Goal: Contribute content: Contribute content

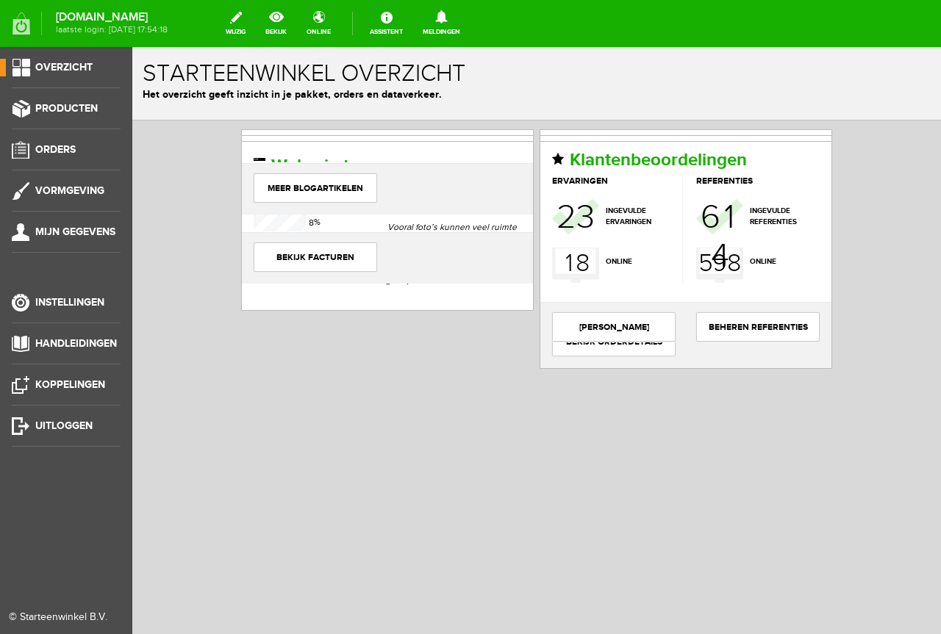
click at [112, 140] on ul "Overzicht Producten Orders Vormgeving Mijn gegevens Instellingen Handleidingen …" at bounding box center [66, 364] width 132 height 634
click at [87, 146] on link "Orders" at bounding box center [60, 150] width 121 height 18
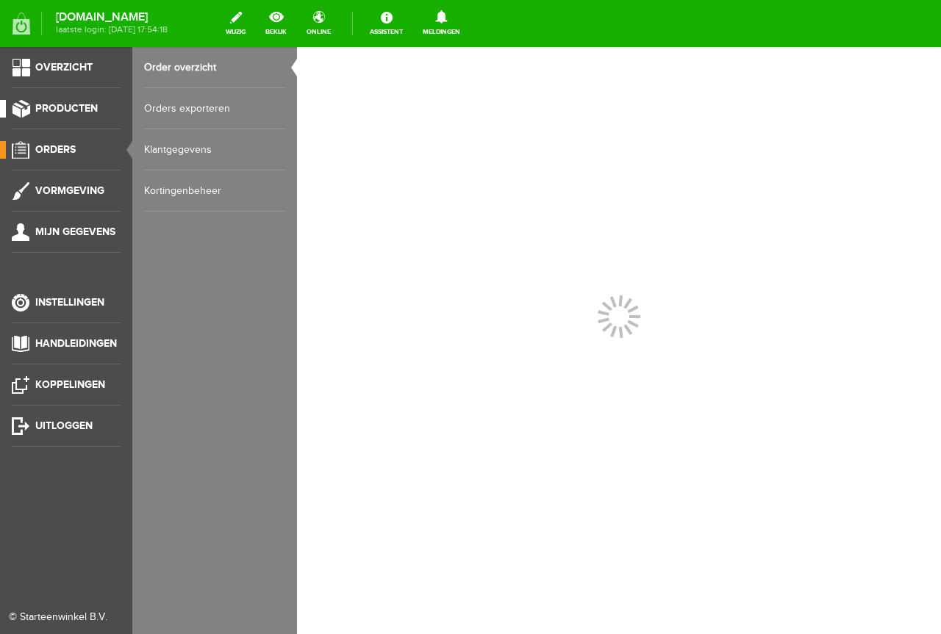
click at [93, 115] on link "Producten" at bounding box center [60, 109] width 121 height 18
click at [210, 98] on link "Producten beheren" at bounding box center [214, 108] width 141 height 41
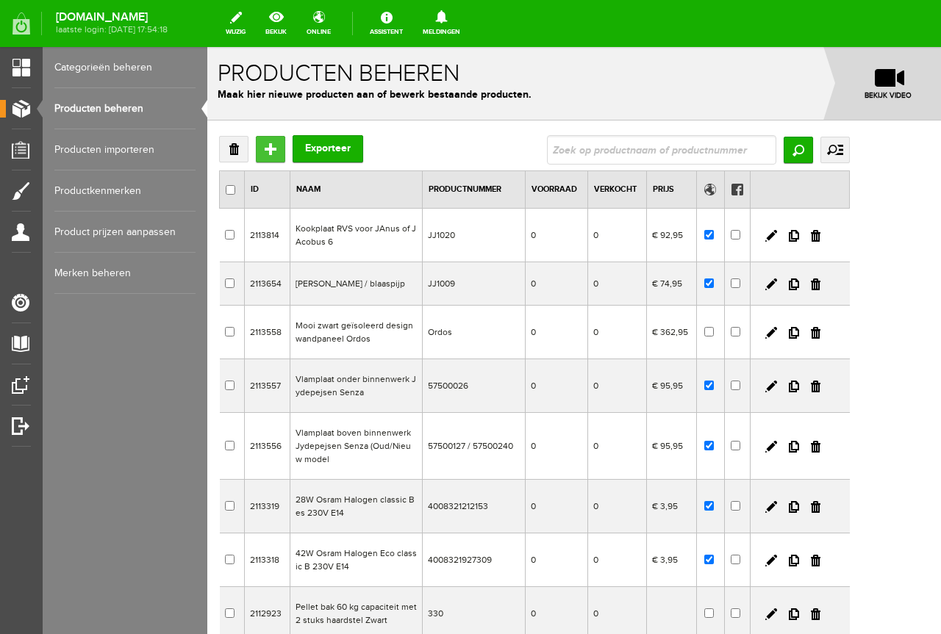
click at [273, 148] on input "Toevoegen" at bounding box center [270, 149] width 29 height 26
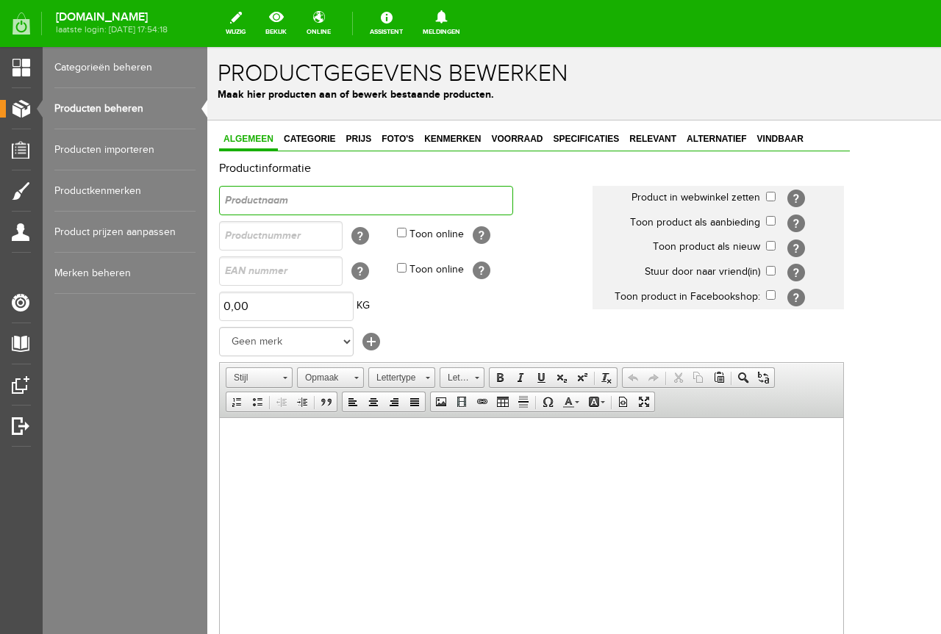
click at [365, 200] on input "text" at bounding box center [366, 200] width 294 height 29
paste input "Super Ser New Modular-4 2000 Watt"
type input "Super Ser New Modular-4 2000 Watt"
click at [555, 205] on td "Super Ser New Modular-4 2000 Watt" at bounding box center [405, 200] width 373 height 35
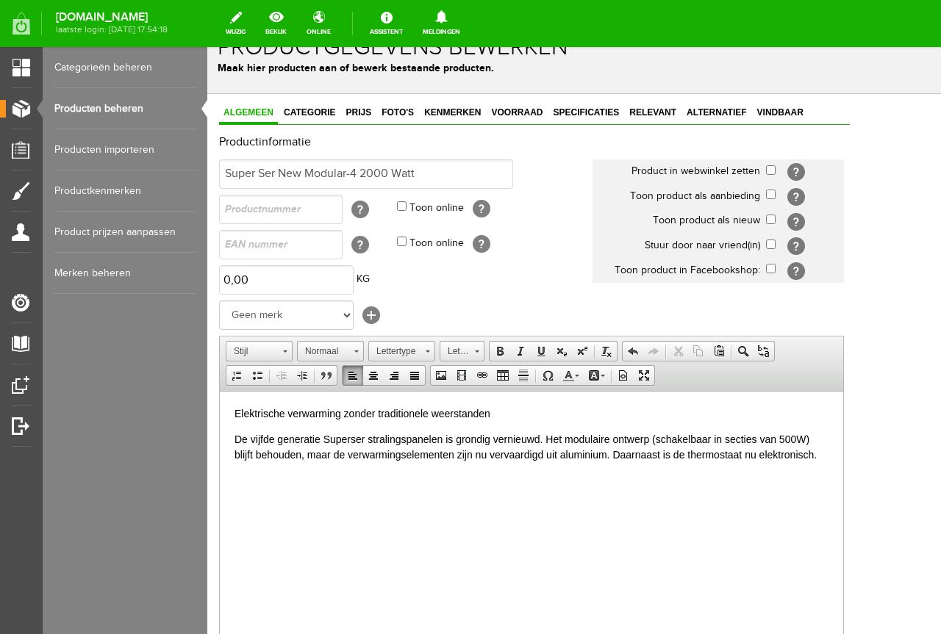
click at [477, 477] on html "Elektrische verwarming zonder traditionele weerstanden De vijfde generatie Supe…" at bounding box center [531, 434] width 623 height 86
click at [752, 477] on html "Elektrische verwarming zonder traditionele weerstanden De vijfde generatie Supe…" at bounding box center [531, 434] width 623 height 86
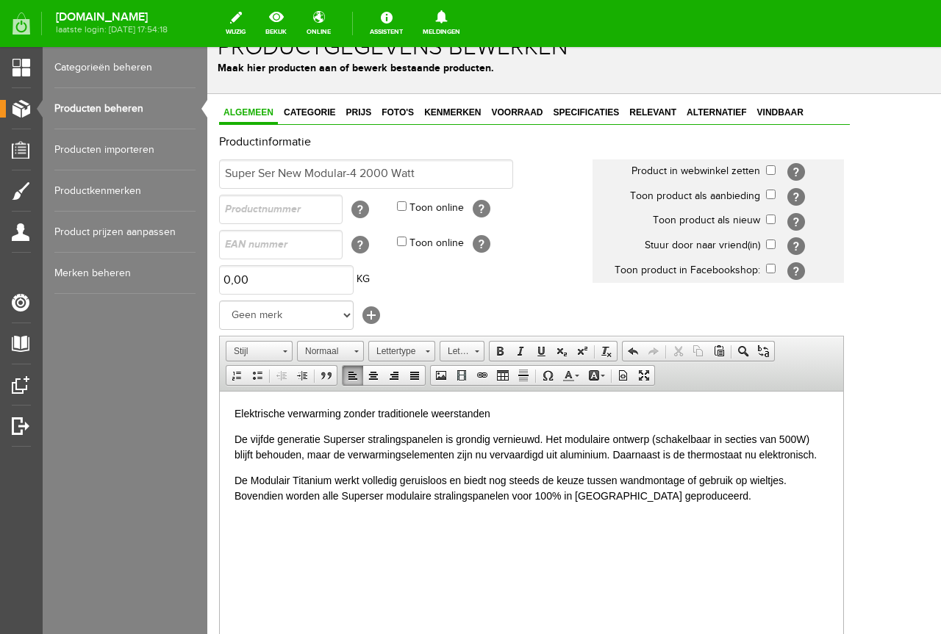
click at [828, 463] on body "Elektrische verwarming zonder traditionele weerstanden De vijfde generatie Supe…" at bounding box center [532, 455] width 594 height 98
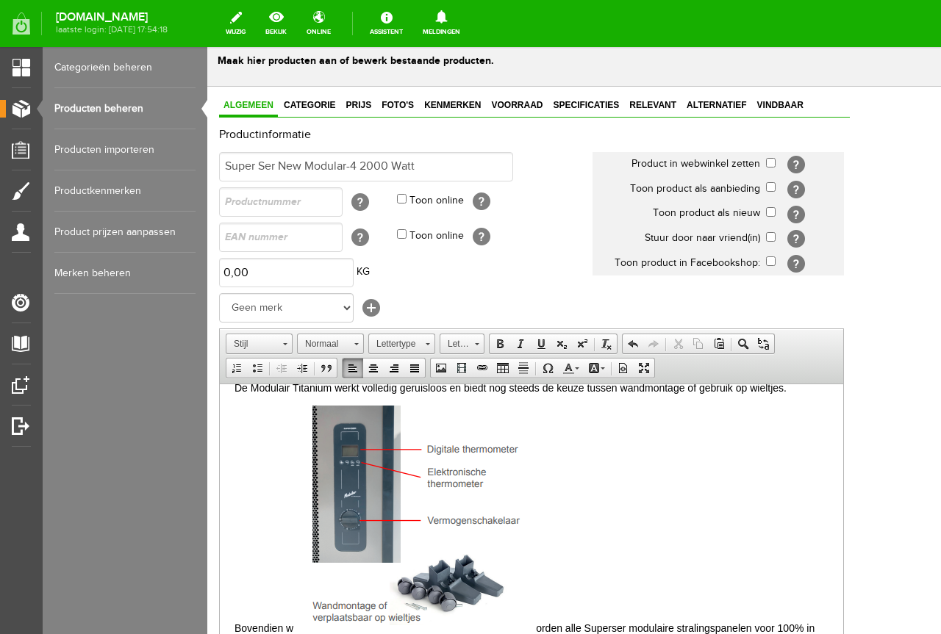
scroll to position [102, 0]
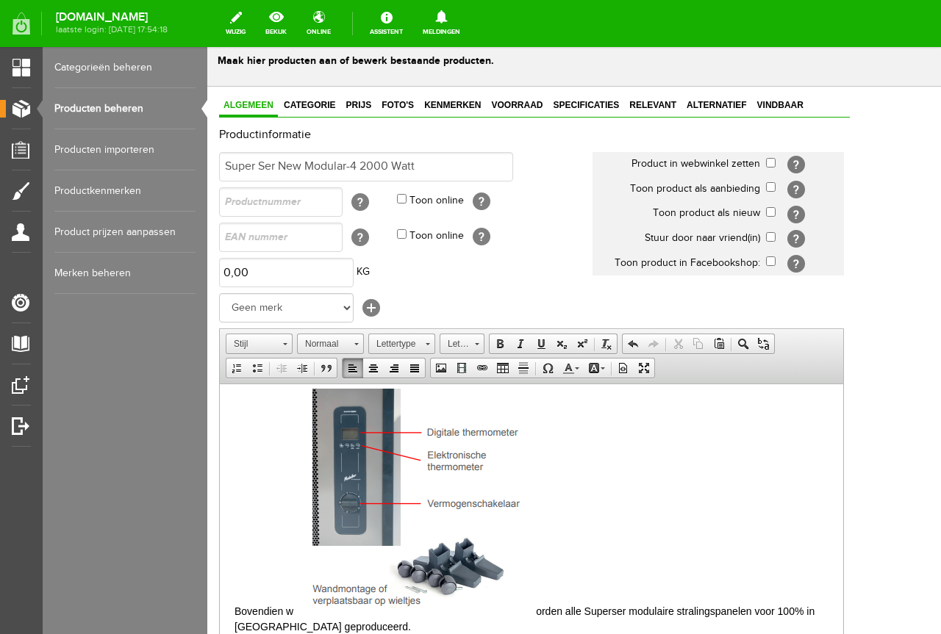
click at [420, 428] on img at bounding box center [414, 497] width 243 height 236
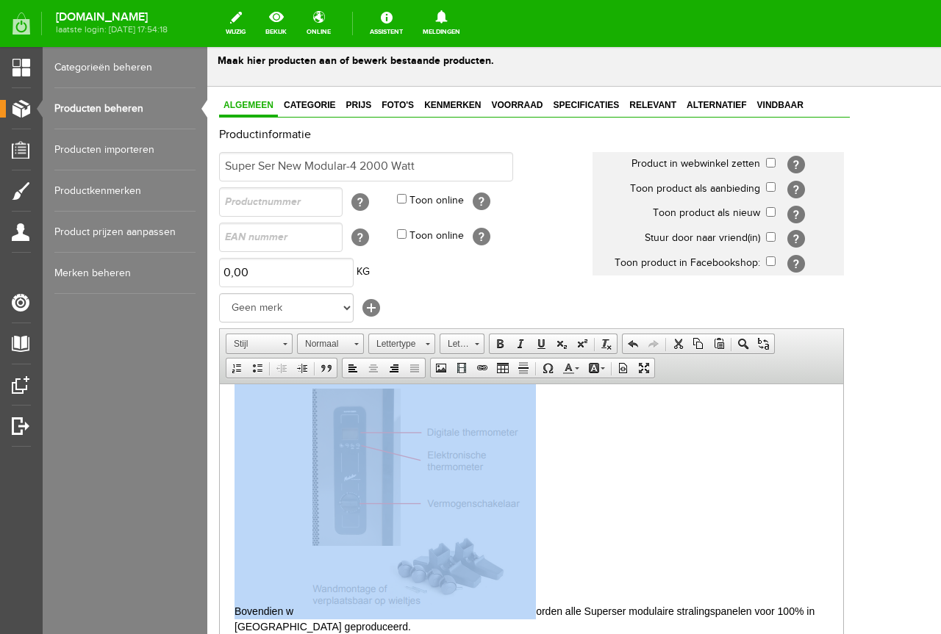
scroll to position [254, 0]
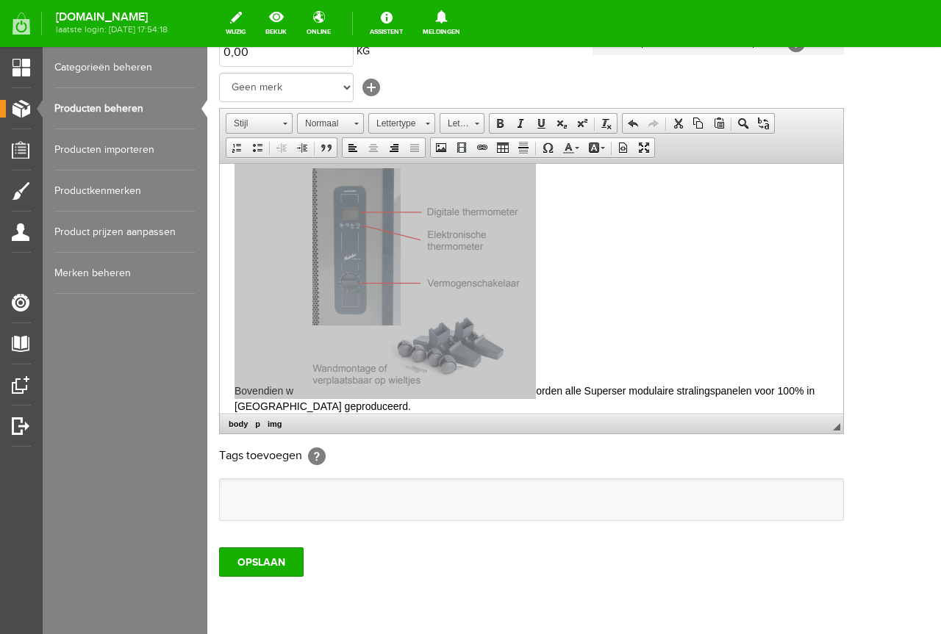
click at [437, 419] on span "◢ Elementenpad body p img" at bounding box center [531, 424] width 623 height 20
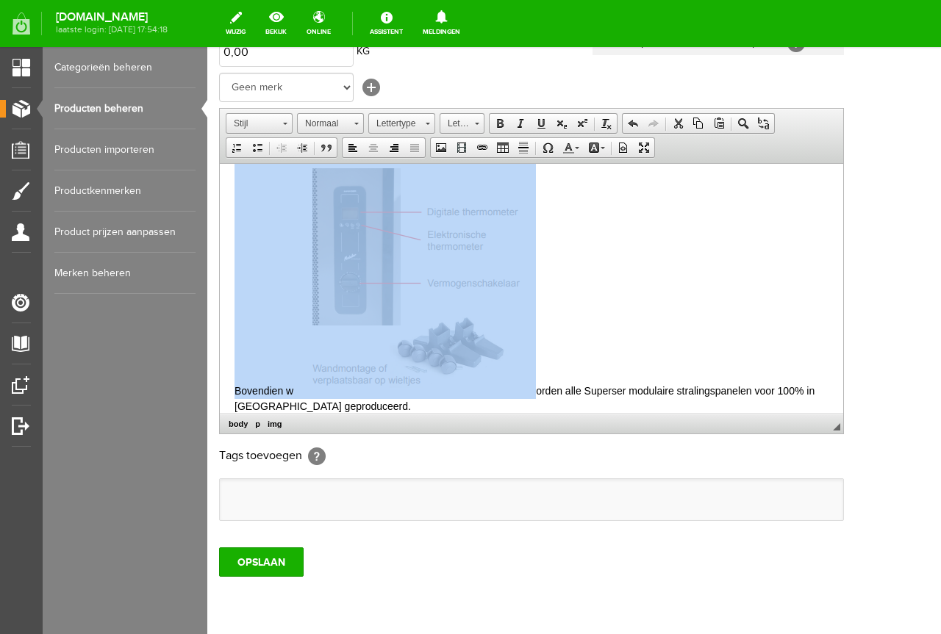
click at [421, 328] on img at bounding box center [414, 276] width 243 height 236
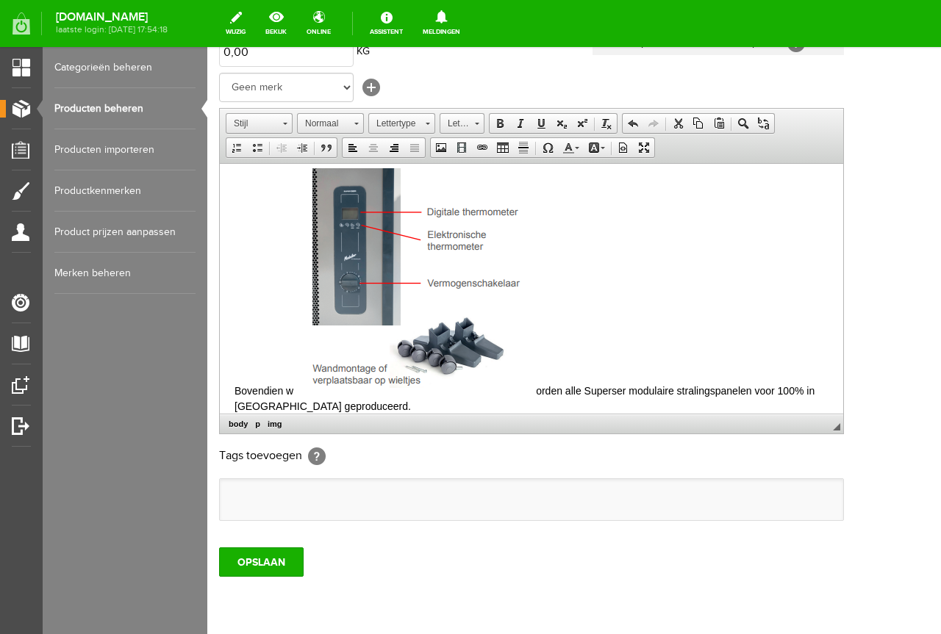
click at [629, 315] on p "De Modulair Titanium werkt volledig geruisloos en biedt nog steeds de keuze tus…" at bounding box center [532, 278] width 594 height 271
click at [401, 296] on img at bounding box center [414, 276] width 243 height 236
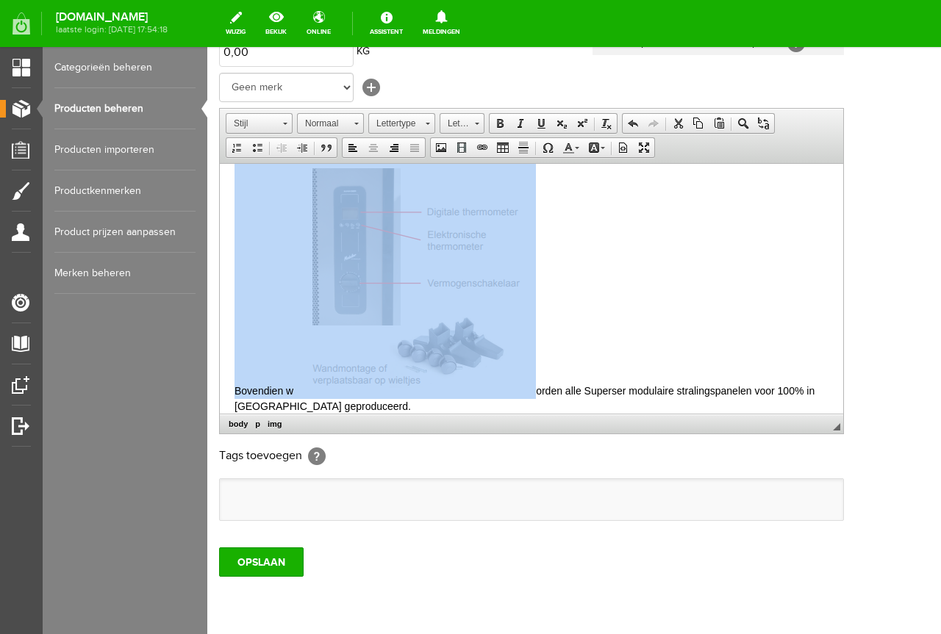
click at [401, 296] on img at bounding box center [414, 276] width 243 height 236
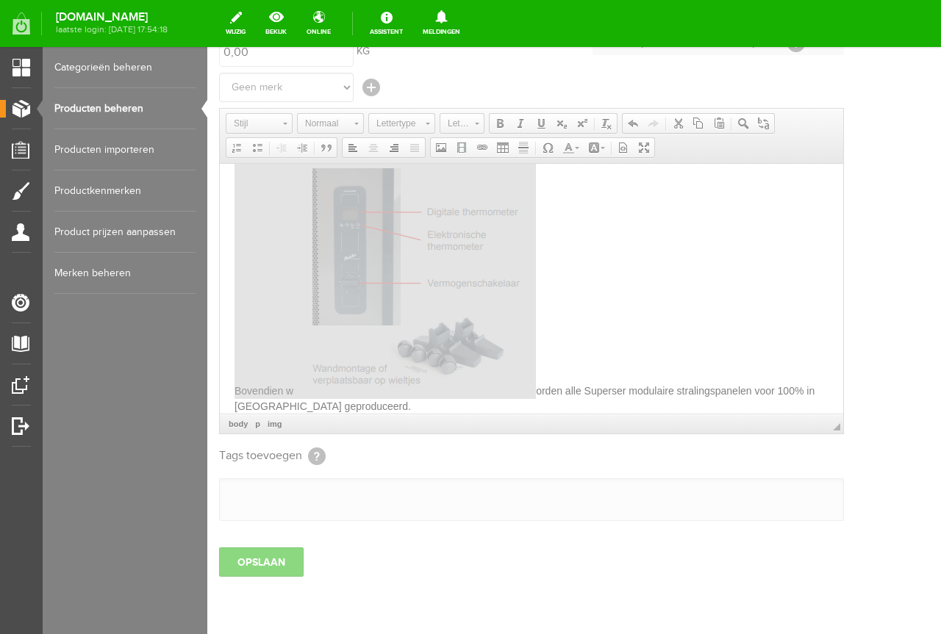
click at [401, 297] on div at bounding box center [568, 340] width 723 height 587
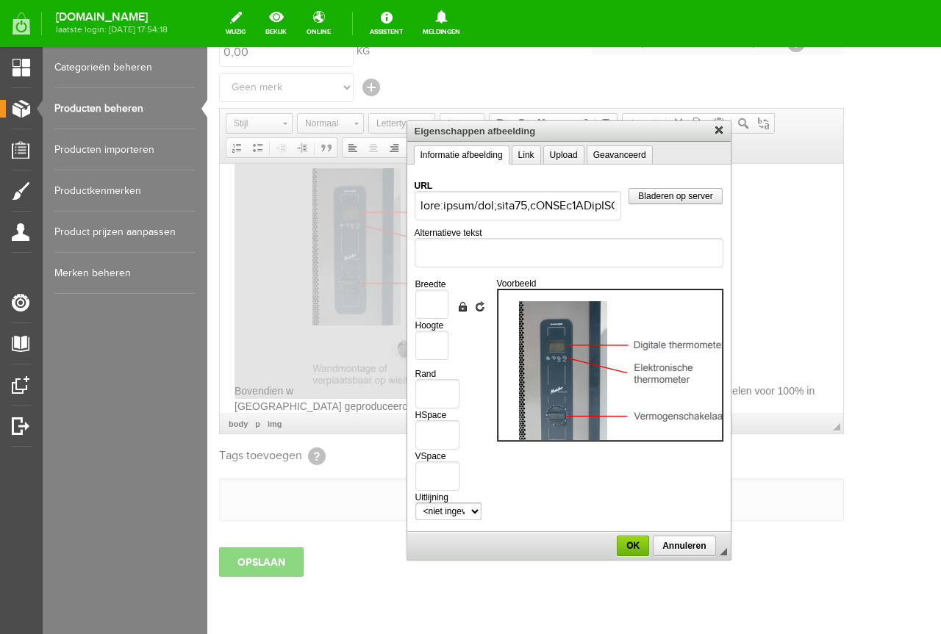
scroll to position [0, 711355]
click at [582, 147] on link "Upload" at bounding box center [563, 155] width 41 height 19
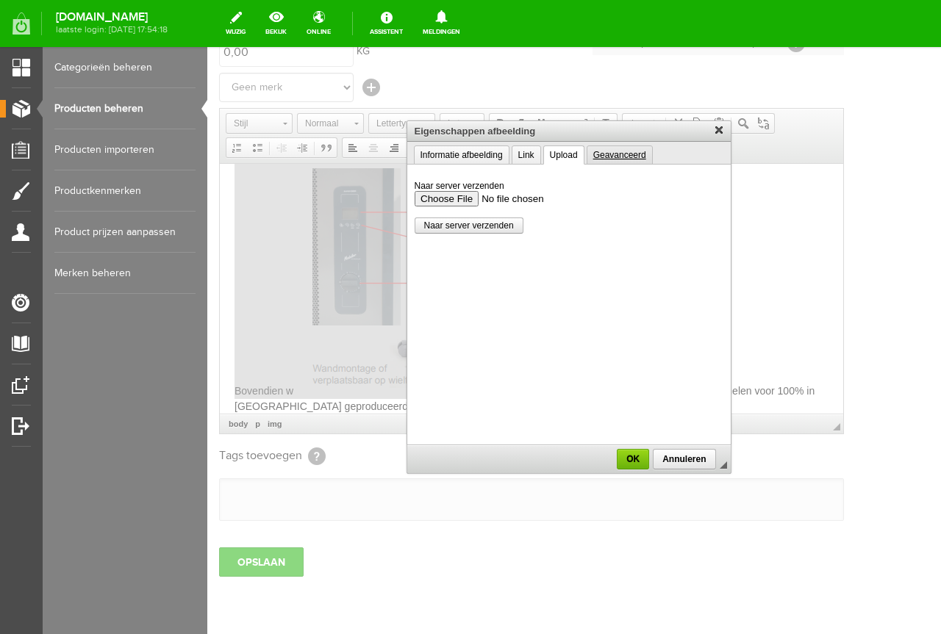
click at [625, 147] on link "Geavanceerd" at bounding box center [620, 155] width 66 height 19
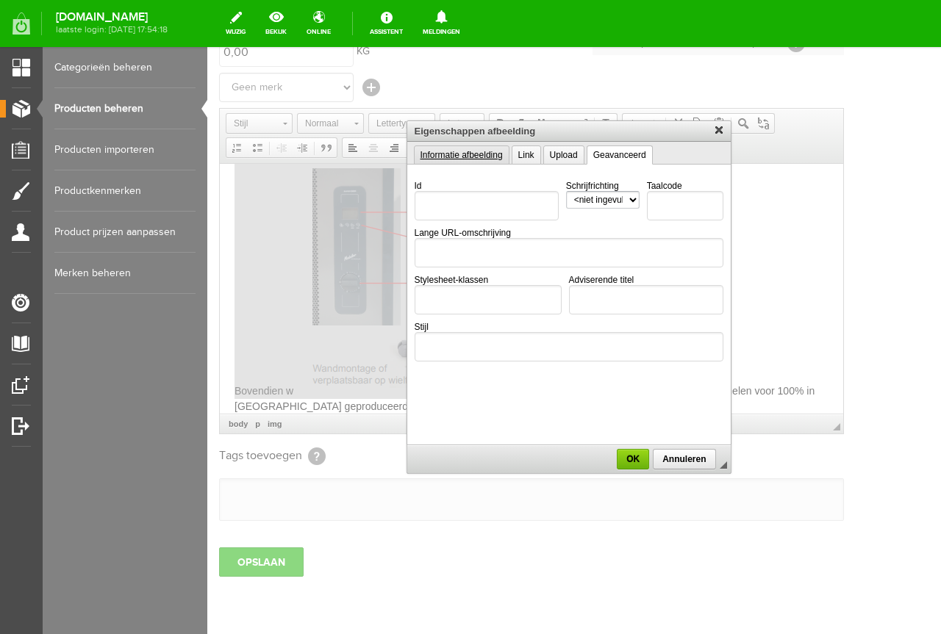
click at [428, 156] on link "Informatie afbeelding" at bounding box center [462, 155] width 96 height 19
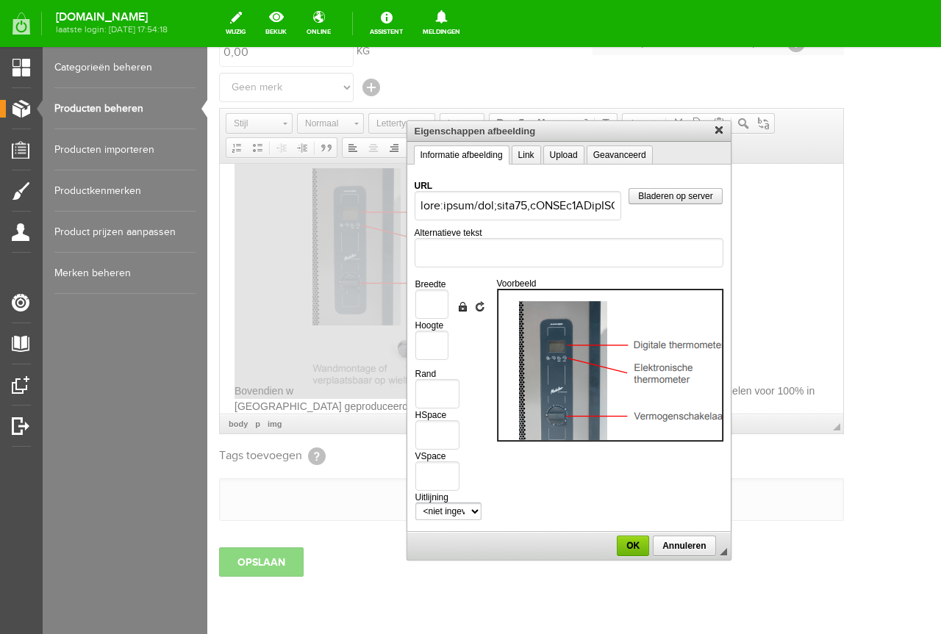
click at [459, 519] on select "<niet ingevuld> Links Rechts" at bounding box center [448, 512] width 66 height 18
select select "right"
click at [415, 503] on select "<niet ingevuld> Links Rechts" at bounding box center [448, 512] width 66 height 18
click at [621, 550] on span "OK" at bounding box center [632, 546] width 29 height 10
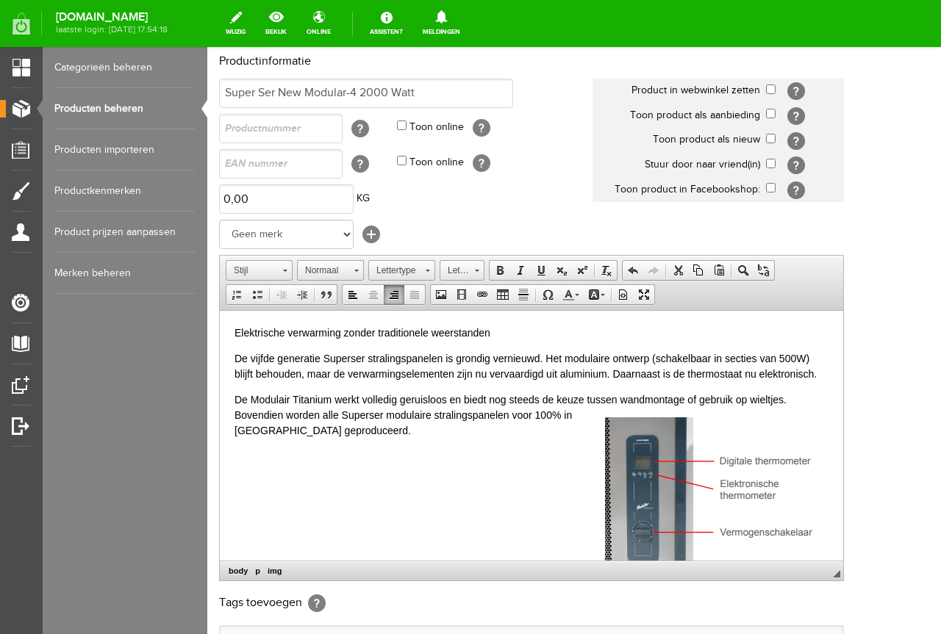
click at [613, 404] on p "De Modulair Titanium werkt volledig geruisloos en biedt nog steeds de keuze tus…" at bounding box center [532, 415] width 594 height 46
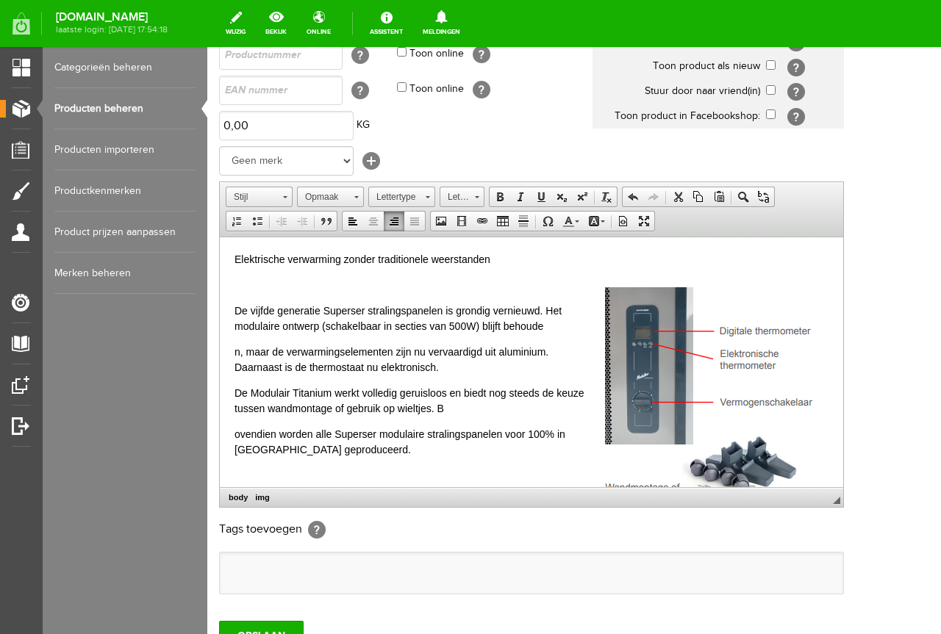
click at [509, 287] on div "De vijfde generatie Superser stralingspanelen is grondig vernieuwd. Het modulai…" at bounding box center [532, 380] width 594 height 206
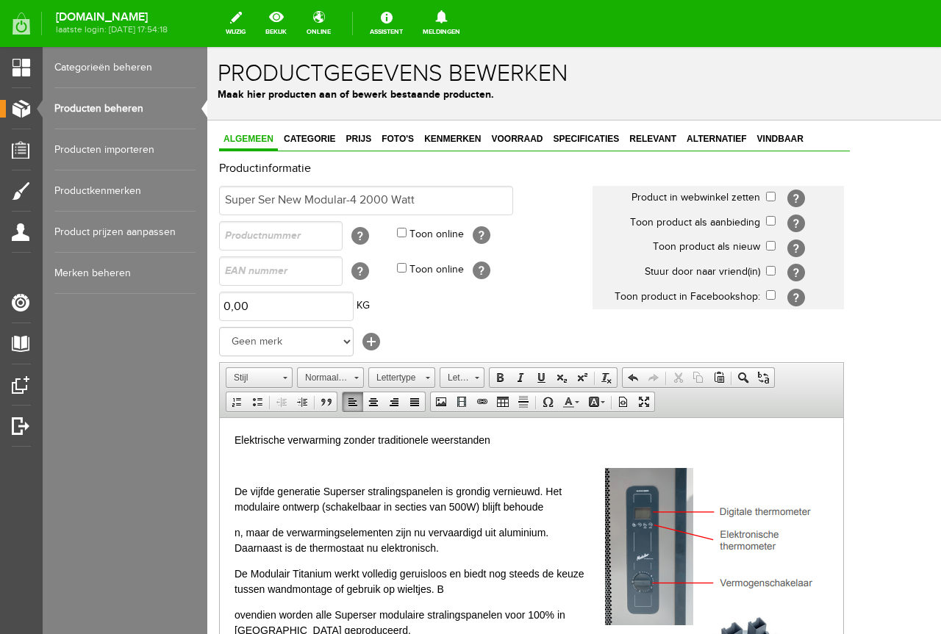
click at [634, 428] on html "Elektrische verwarming zonder traditionele weerstanden De vijfde generatie Supe…" at bounding box center [531, 556] width 623 height 276
click at [508, 479] on div "De vijfde generatie Superser stralingspanelen is grondig vernieuwd. Het modulai…" at bounding box center [532, 561] width 594 height 206
click at [601, 439] on p "Elektrische verwarming zonder traditionele weerstanden" at bounding box center [532, 439] width 594 height 15
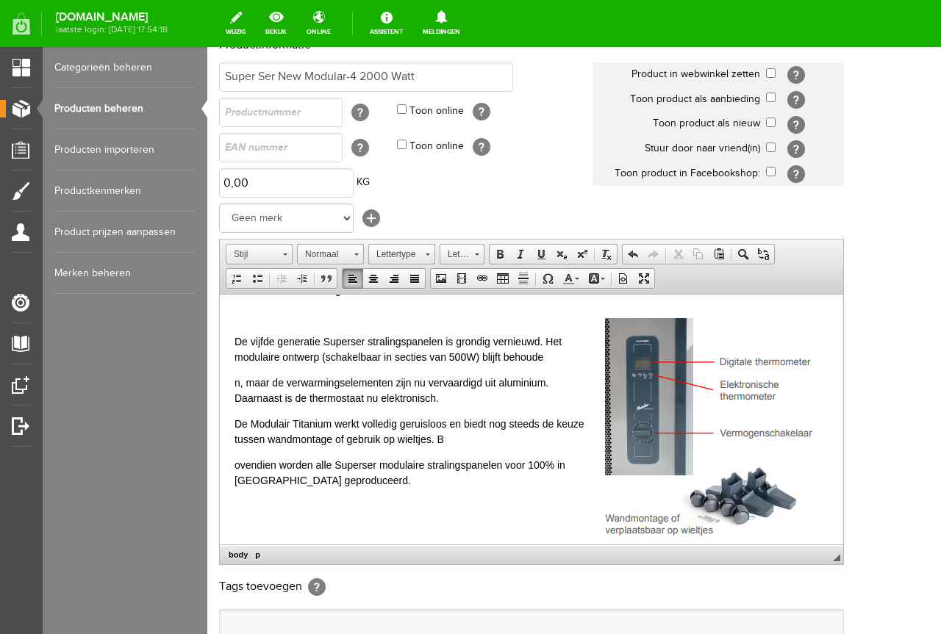
scroll to position [221, 0]
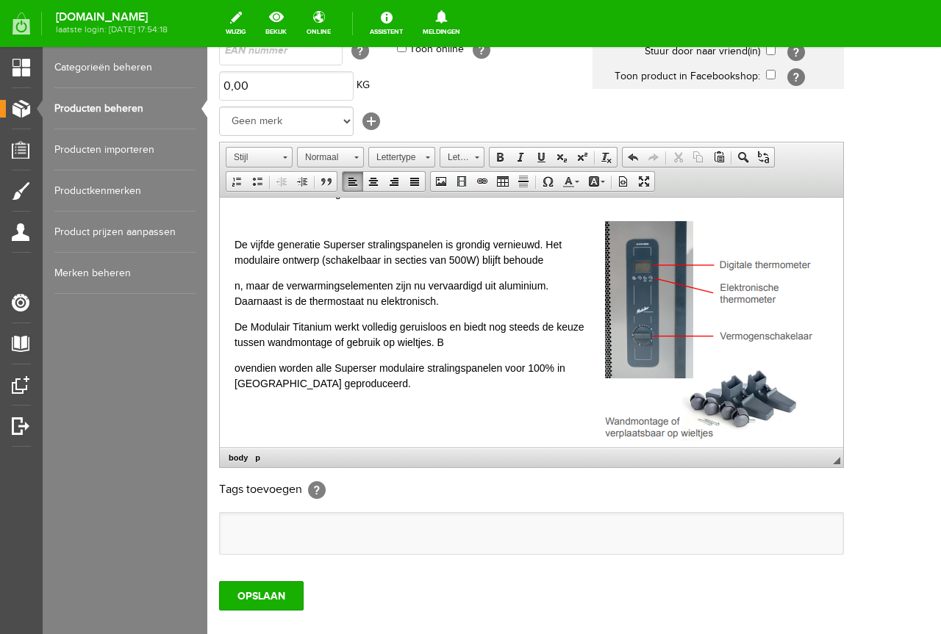
click at [551, 259] on p "De vijfde generatie Superser stralingspanelen is grondig vernieuwd. Het modulai…" at bounding box center [532, 252] width 594 height 31
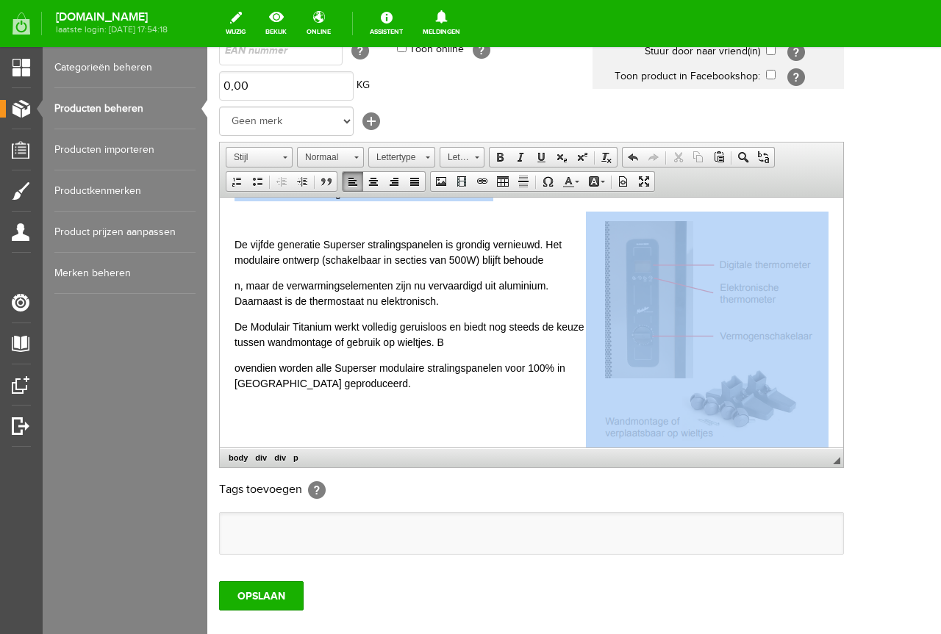
click at [714, 287] on img at bounding box center [707, 329] width 243 height 236
click at [647, 225] on img at bounding box center [707, 329] width 243 height 236
click at [692, 246] on img at bounding box center [707, 329] width 243 height 236
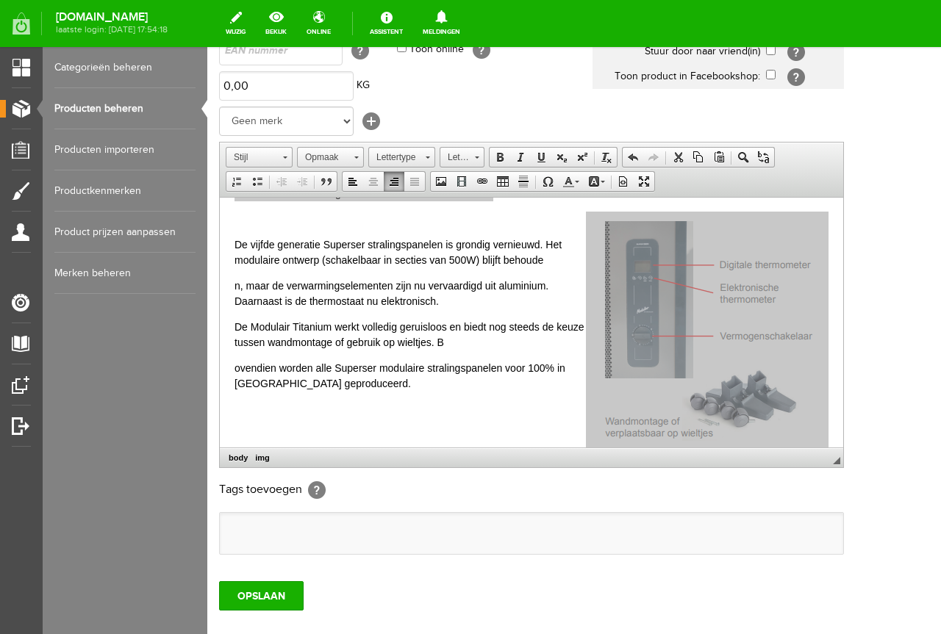
select select
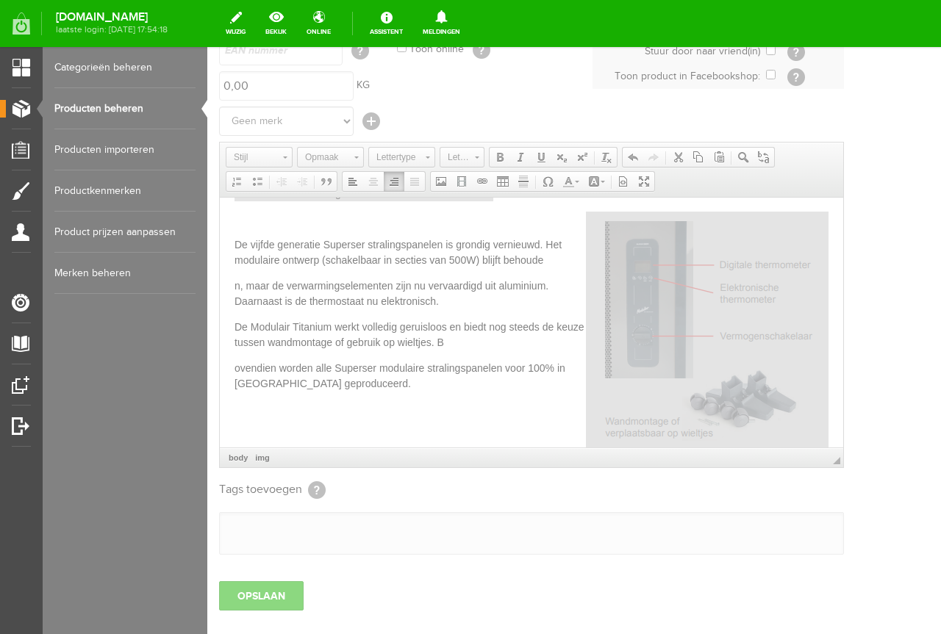
type input "data:image/png;base64,iVBORw0KGgoAAAANSUhEUgAAAUoAAAFBCAIAAACejHGRAAAgAElEQVR4A…"
select select "right"
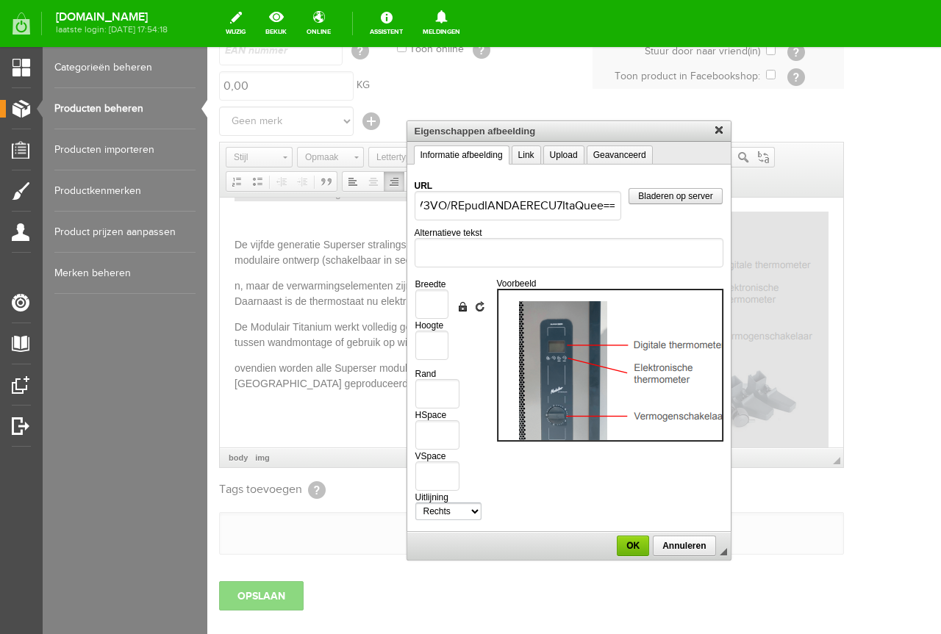
click at [727, 134] on link "X" at bounding box center [720, 130] width 15 height 15
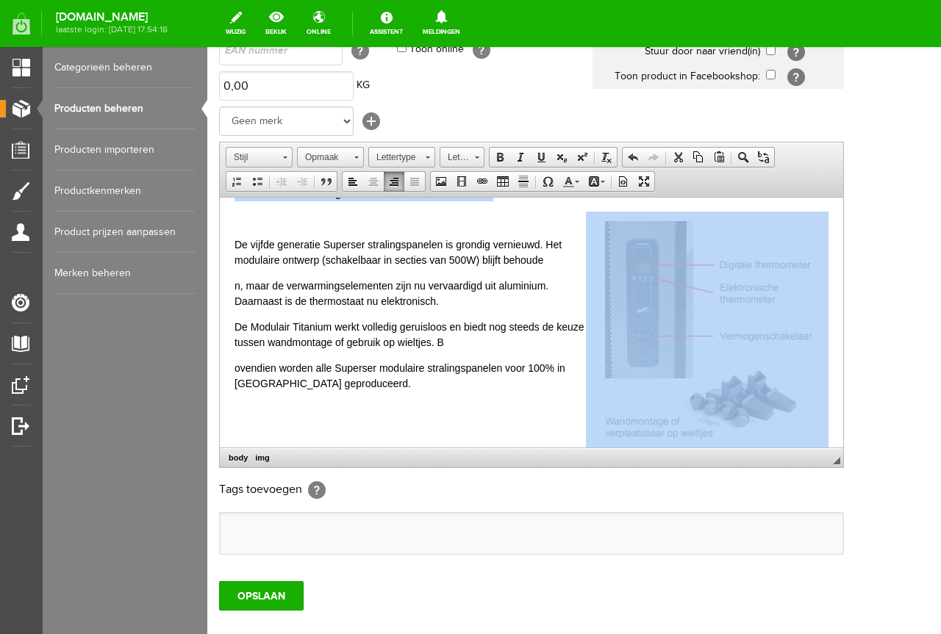
scroll to position [0, 0]
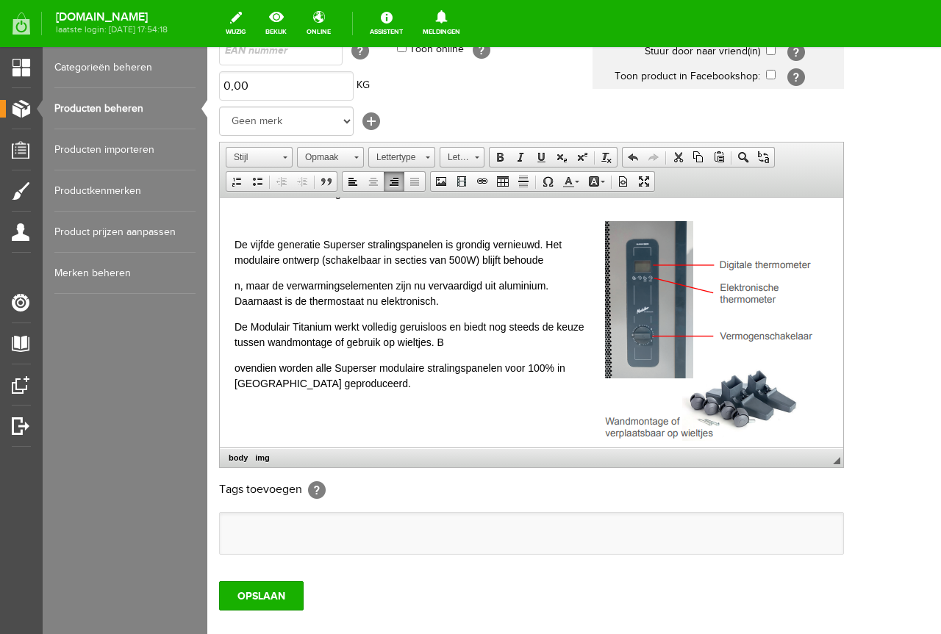
click at [330, 310] on div "De vijfde generatie Superser stralingspanelen is grondig vernieuwd. Het modulai…" at bounding box center [532, 327] width 594 height 180
click at [657, 357] on img at bounding box center [707, 329] width 243 height 236
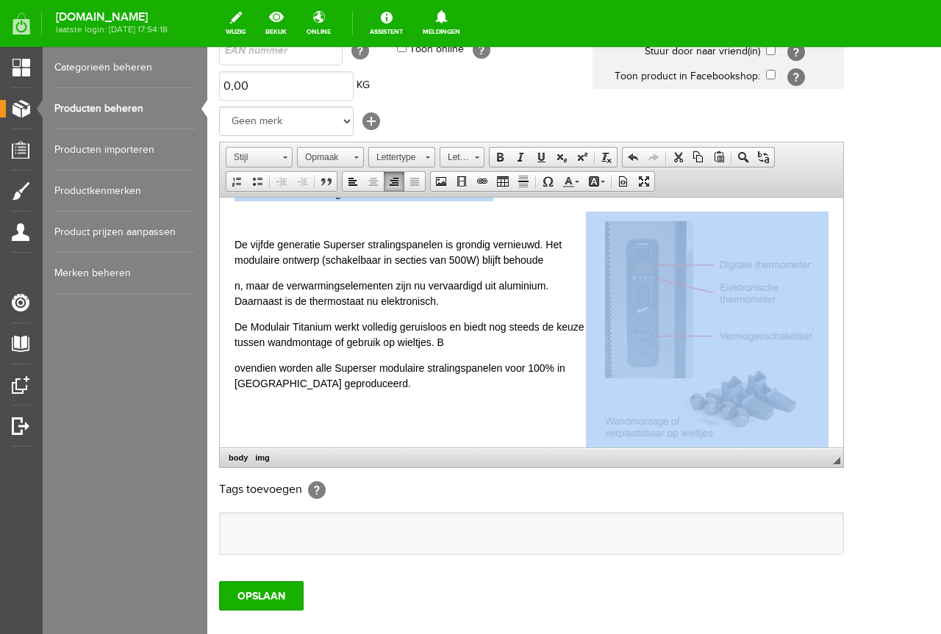
click at [710, 355] on img at bounding box center [707, 329] width 243 height 236
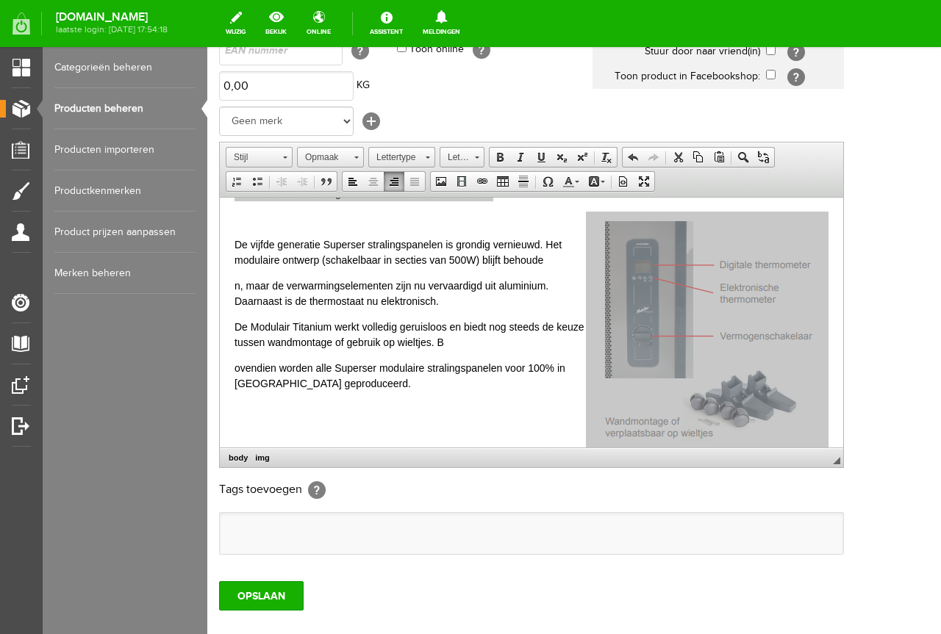
select select
type input "data:image/png;base64,iVBORw0KGgoAAAANSUhEUgAAAUoAAAFBCAIAAACejHGRAAAgAElEQVR4A…"
select select "right"
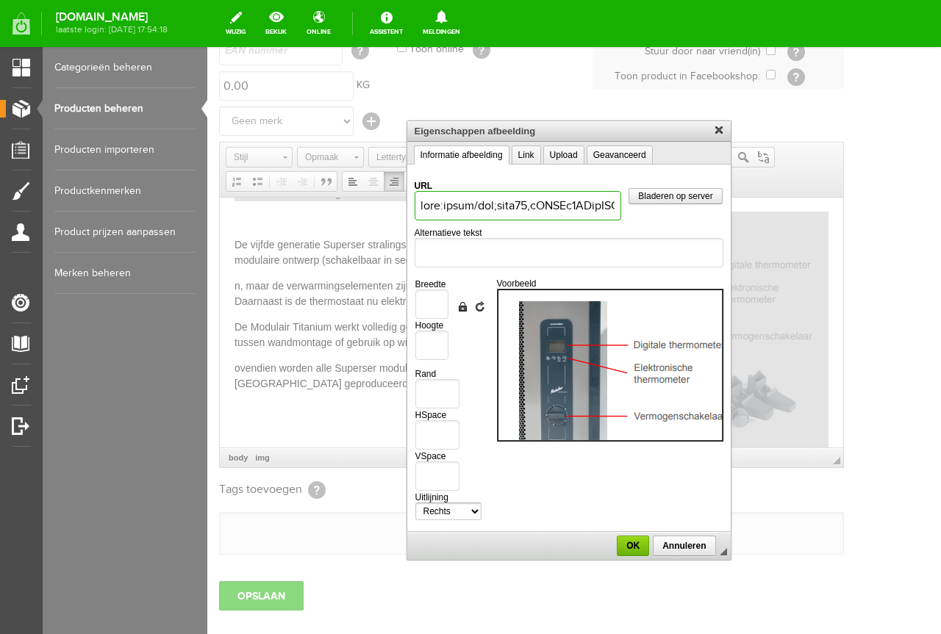
scroll to position [0, 711355]
click at [687, 539] on link "Annuleren" at bounding box center [684, 546] width 62 height 21
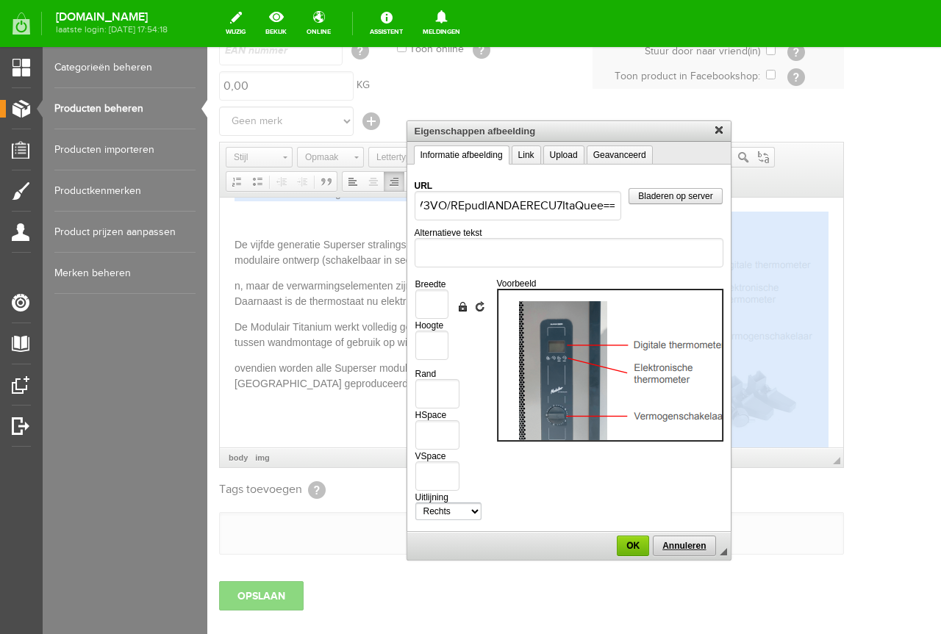
scroll to position [0, 0]
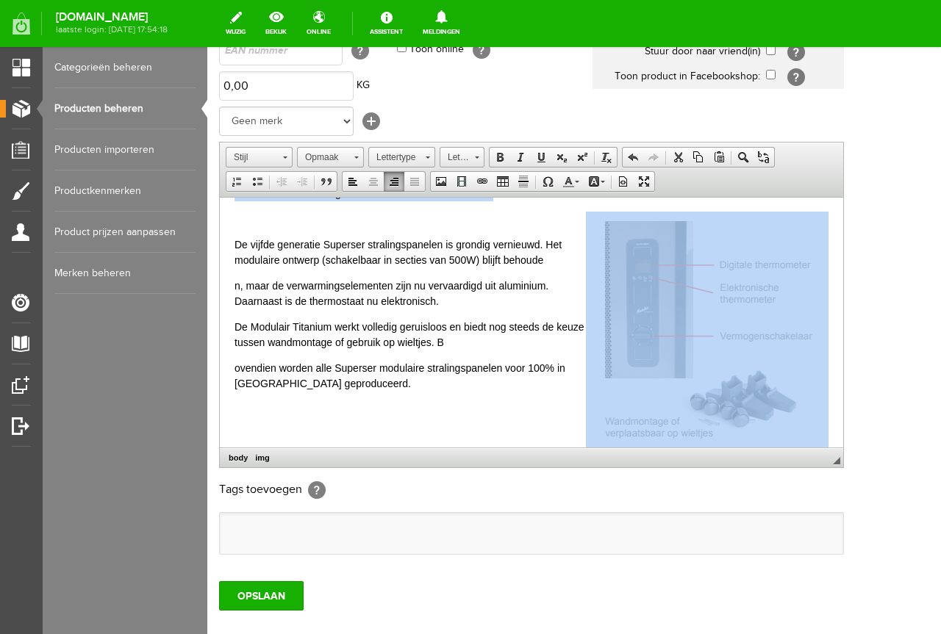
click at [683, 374] on img at bounding box center [707, 329] width 243 height 236
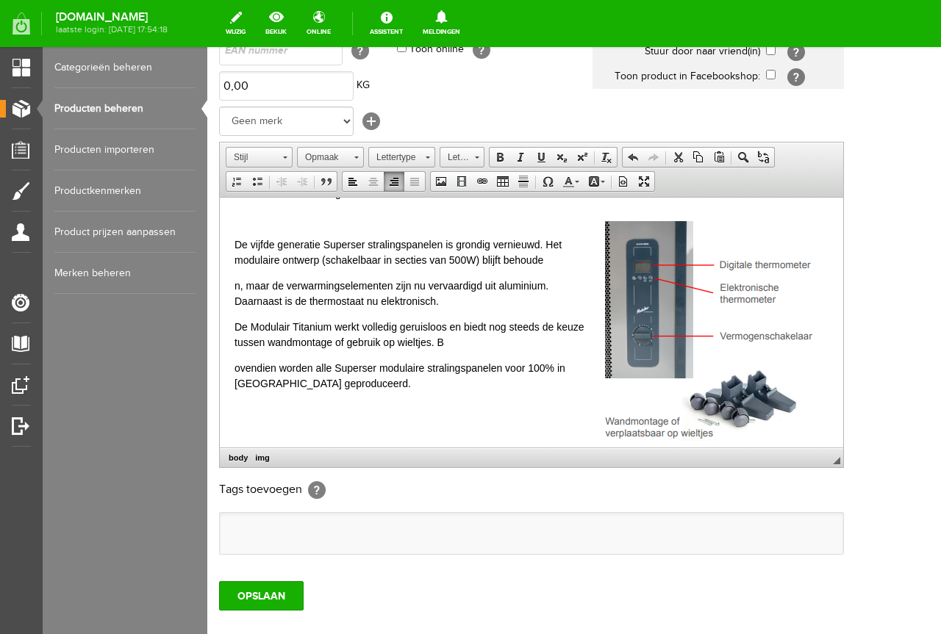
click at [554, 383] on p "ovendien w orden alle Superser modulaire stralingspanelen voor 100% in [GEOGRAP…" at bounding box center [532, 375] width 594 height 31
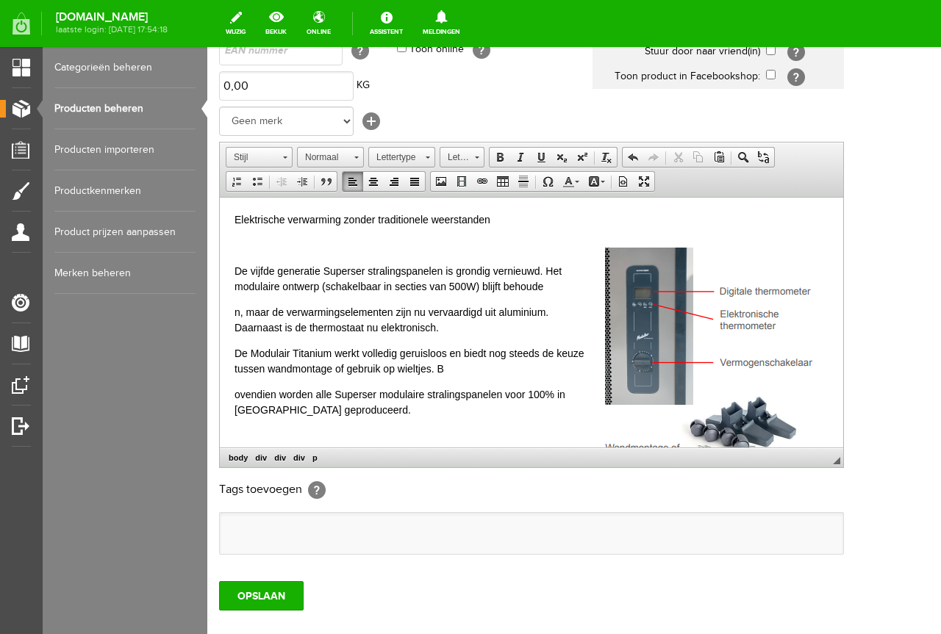
click at [443, 250] on div "De vijfde generatie Superser stralingspanelen is grondig vernieuwd. Het modulai…" at bounding box center [532, 340] width 594 height 206
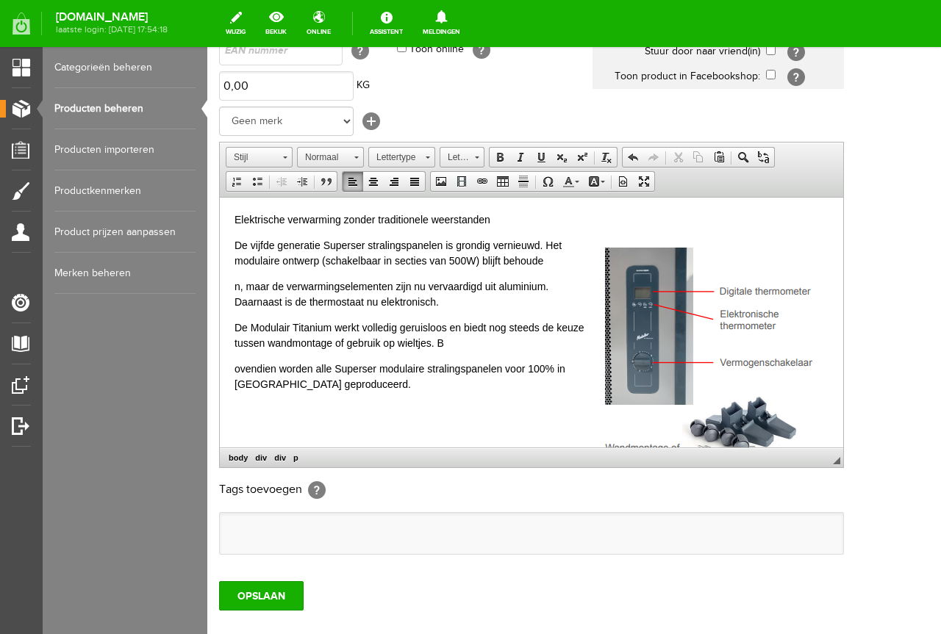
drag, startPoint x: 490, startPoint y: 279, endPoint x: 498, endPoint y: 271, distance: 12.0
click at [490, 279] on p "n, maar de verwarmingselementen zijn nu vervaardigd uit aluminium. Daarnaast is…" at bounding box center [532, 294] width 594 height 31
click at [529, 256] on p "De vijfde generatie Superser stralingspanelen is grondig vernieuwd. Het modulai…" at bounding box center [532, 252] width 594 height 31
click at [393, 273] on div "De vijfde generatie Superser stralingspanelen is grondig vernieuwd. Het modulai…" at bounding box center [532, 327] width 594 height 180
click at [397, 268] on div "De vijfde generatie Superser stralingspanelen is grondig vernieuwd. Het modulai…" at bounding box center [532, 327] width 594 height 180
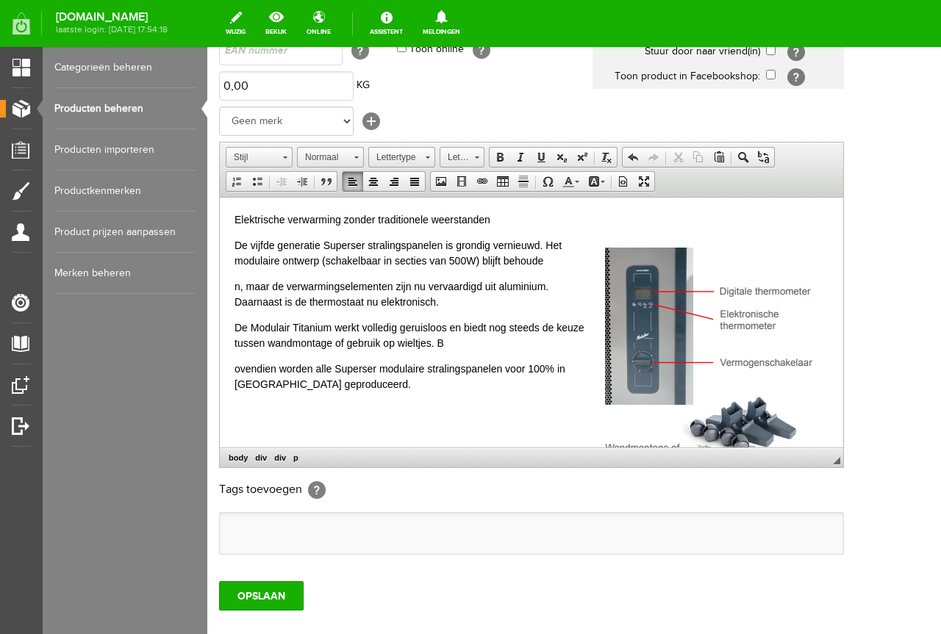
click at [388, 308] on p "n, maar de verwarmingselementen zijn nu vervaardigd uit aluminium. Daarnaast is…" at bounding box center [532, 294] width 594 height 31
click at [404, 337] on p "De Modulair Titanium werkt volledig geruisloos en biedt nog steeds de keuze tus…" at bounding box center [532, 335] width 594 height 31
click at [481, 250] on p "De vijfde generatie Superser stralingspanelen is grondig vernieuwd. Het modulai…" at bounding box center [532, 252] width 594 height 31
click at [545, 243] on p "De vijfde generatie Superser stralingspanelen is grondig vernieuwd. Het modulai…" at bounding box center [532, 252] width 594 height 31
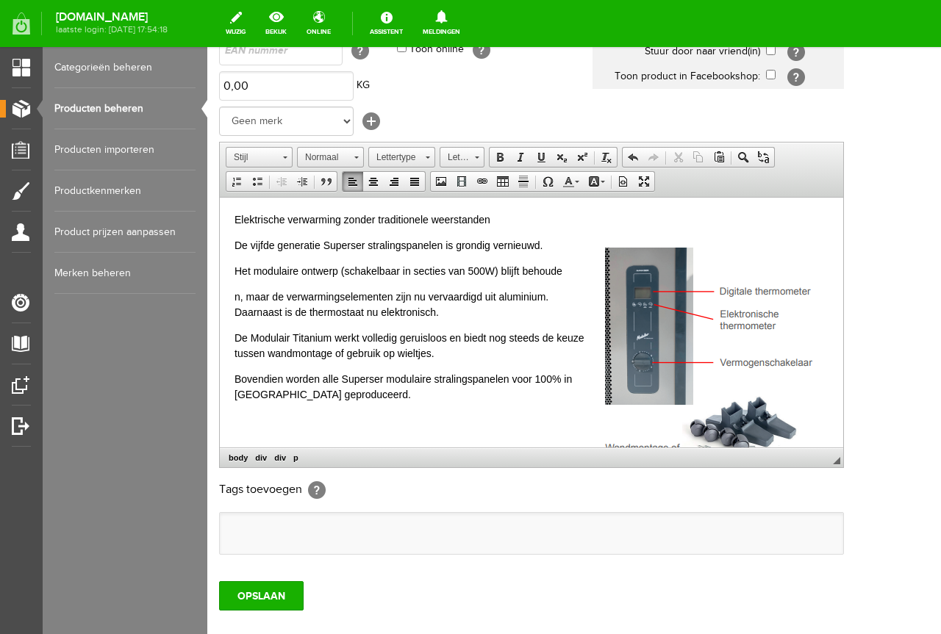
click at [566, 265] on p "Het modulaire ontwerp (schakelbaar in secties van 500W) blijft behoude" at bounding box center [532, 270] width 594 height 15
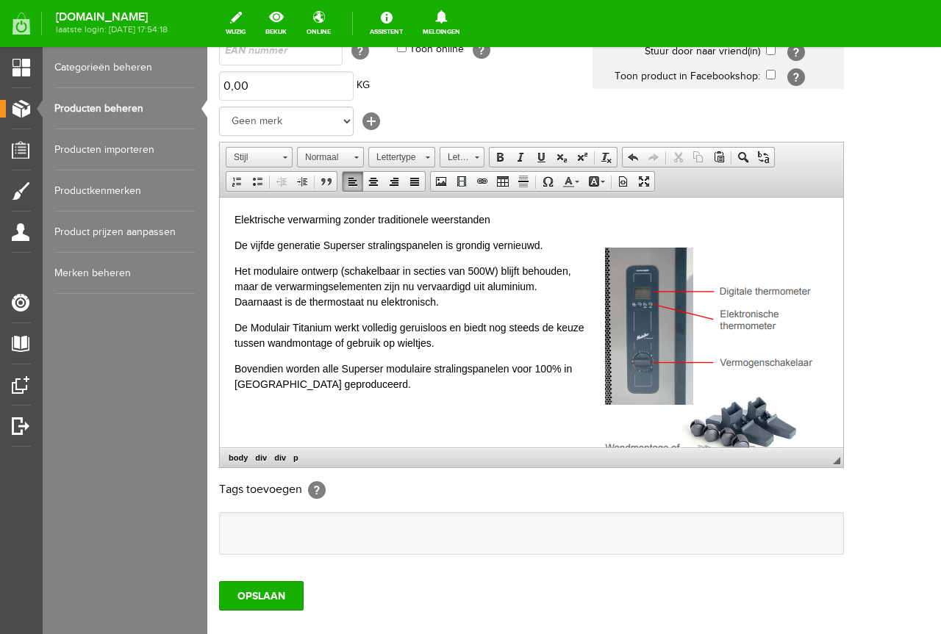
click at [520, 307] on p "Het modulaire ontwerp (schakelbaar in secties van 500W) blijft behouden, maar d…" at bounding box center [532, 286] width 594 height 46
click at [437, 269] on p "Het modulaire ontwerp (schakelbaar in secties van 500W) blijft behouden, maar d…" at bounding box center [532, 286] width 594 height 46
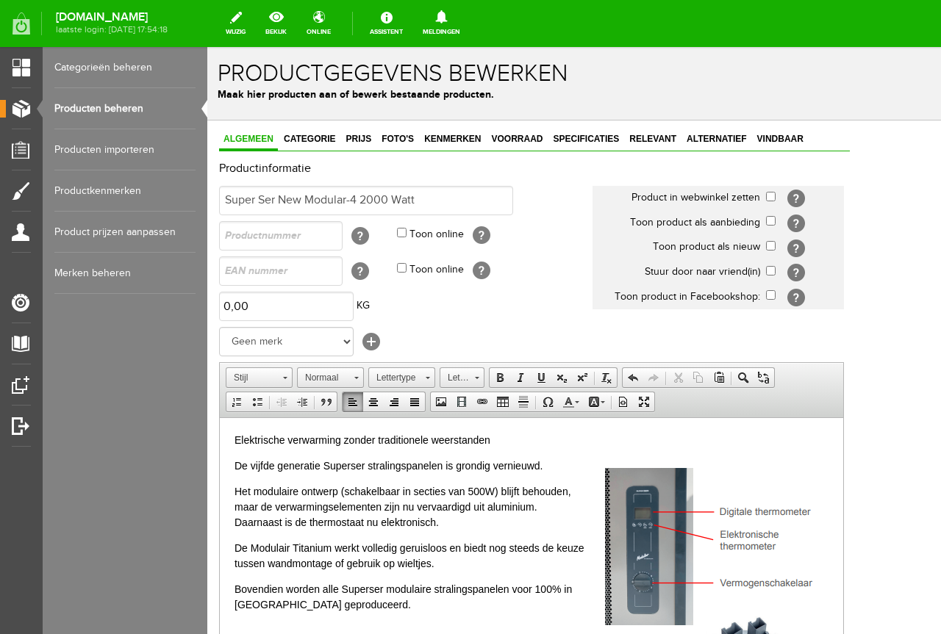
scroll to position [294, 0]
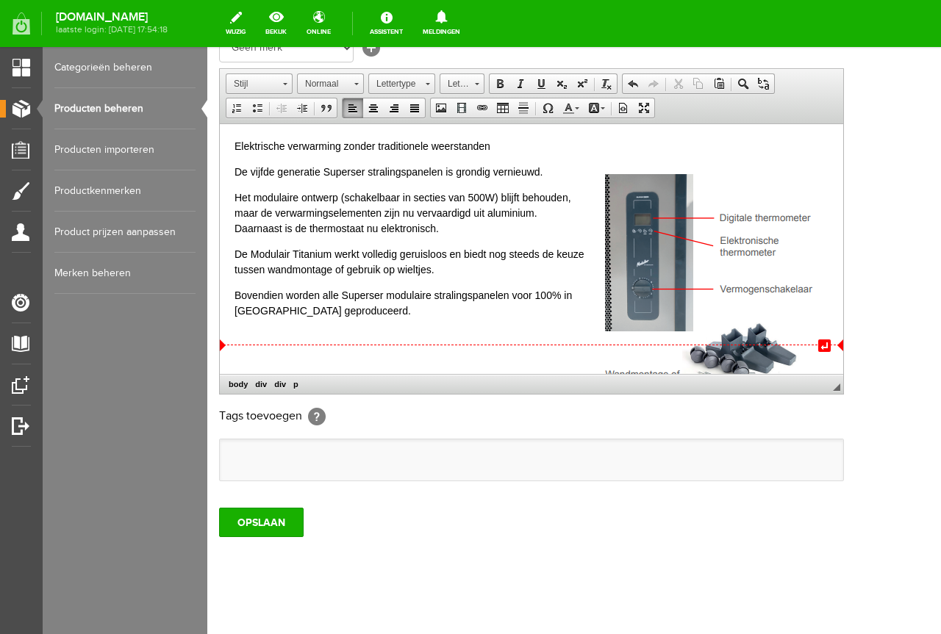
click at [472, 319] on div "De Modulair Titanium werkt volledig geruisloos en biedt nog steeds de keuze tus…" at bounding box center [532, 295] width 594 height 98
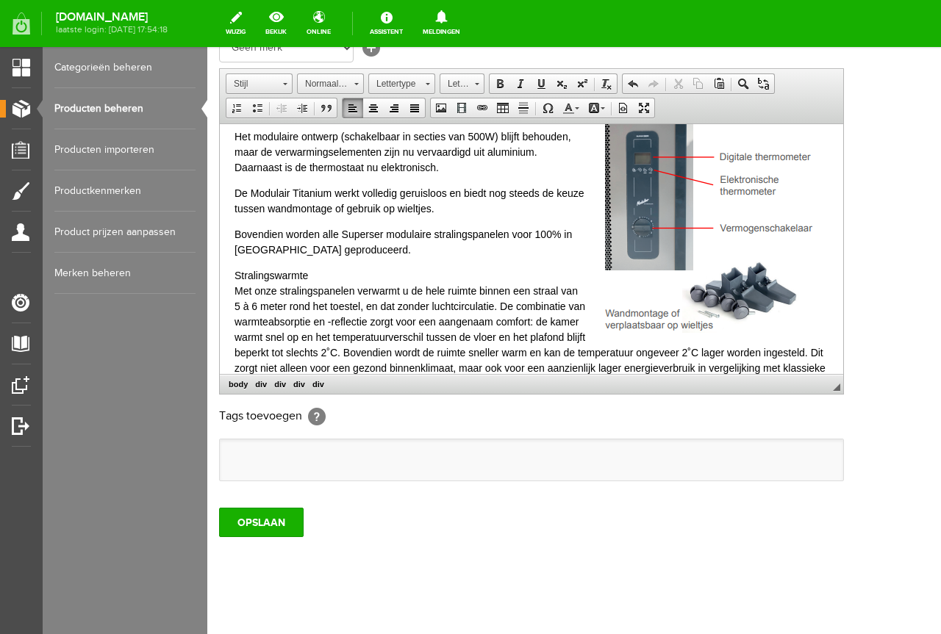
scroll to position [78, 0]
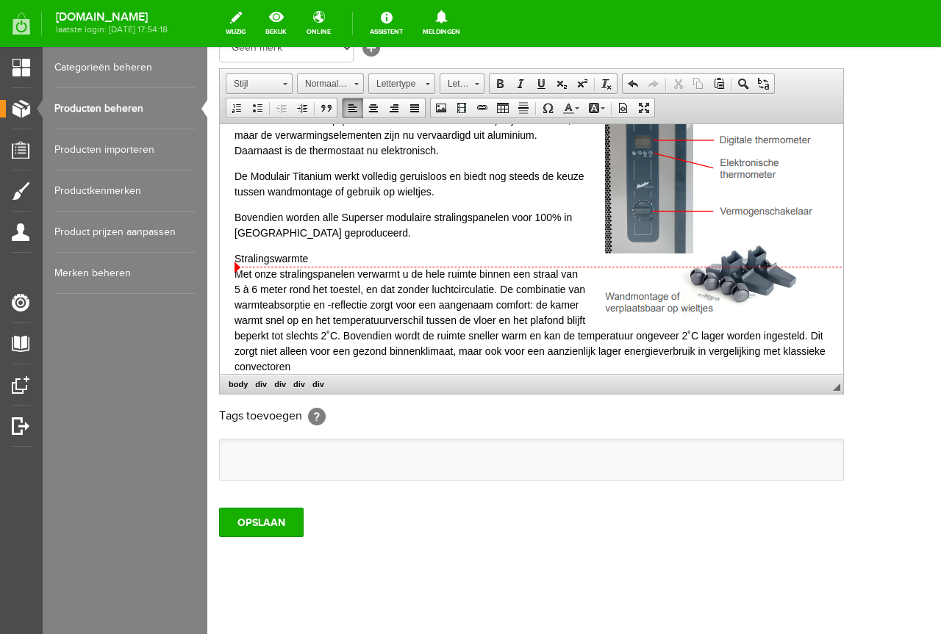
click at [389, 262] on div "Stralingswarmte" at bounding box center [532, 258] width 594 height 15
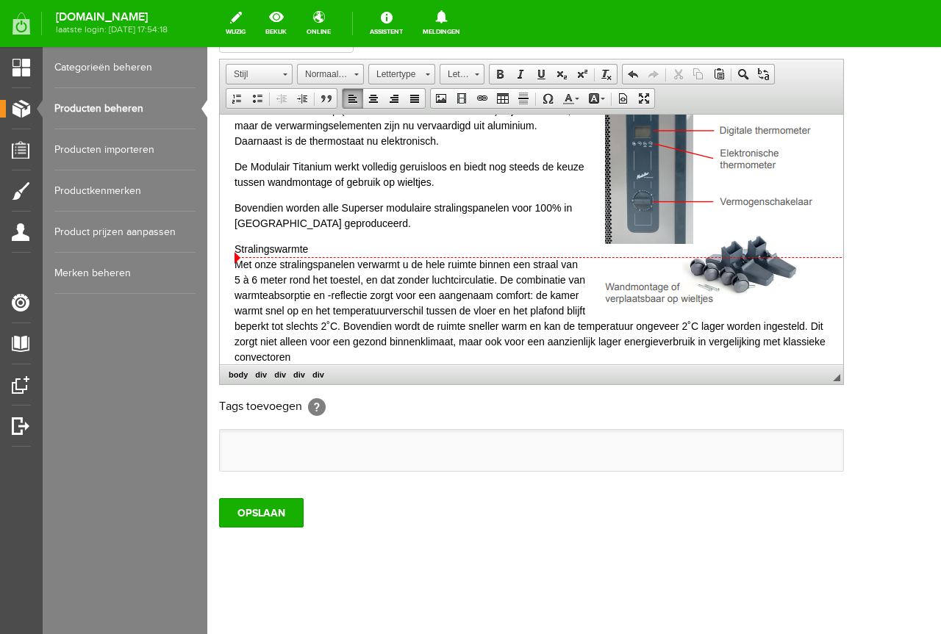
scroll to position [306, 0]
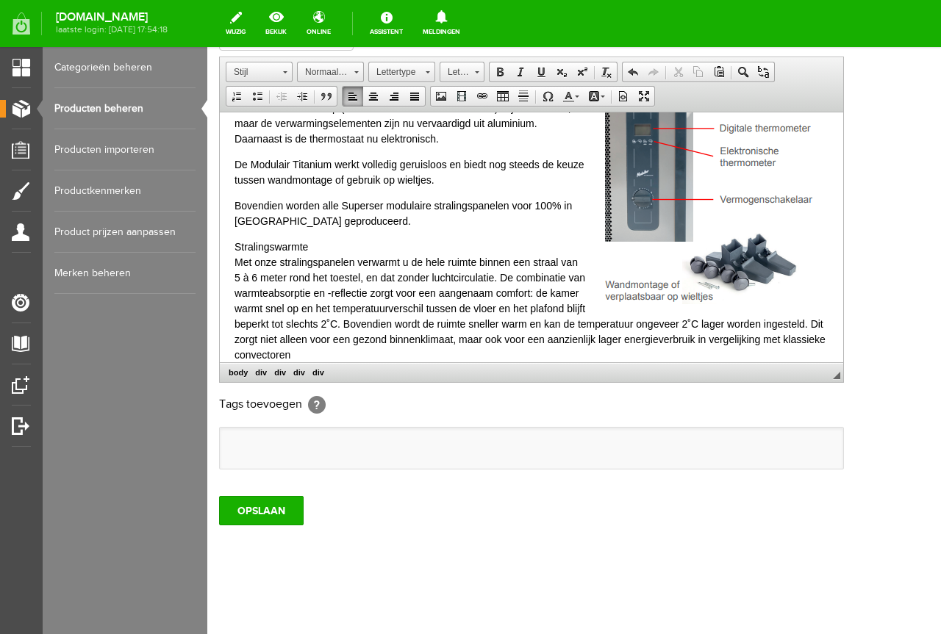
click at [766, 333] on div "Met onze stralingspanelen verwarmt u de hele ruimte binnen een straal van 5 à 6…" at bounding box center [532, 308] width 594 height 108
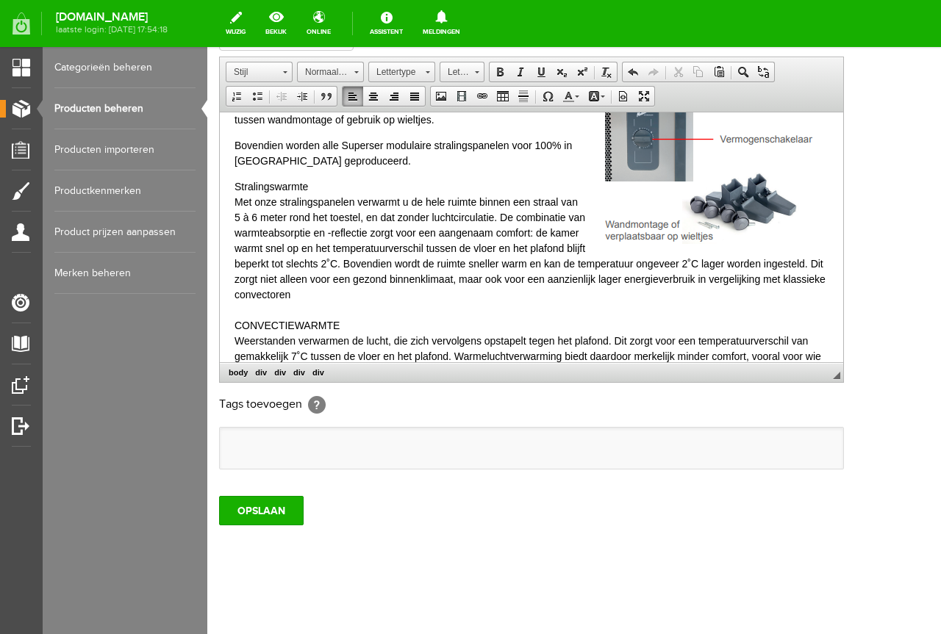
scroll to position [155, 0]
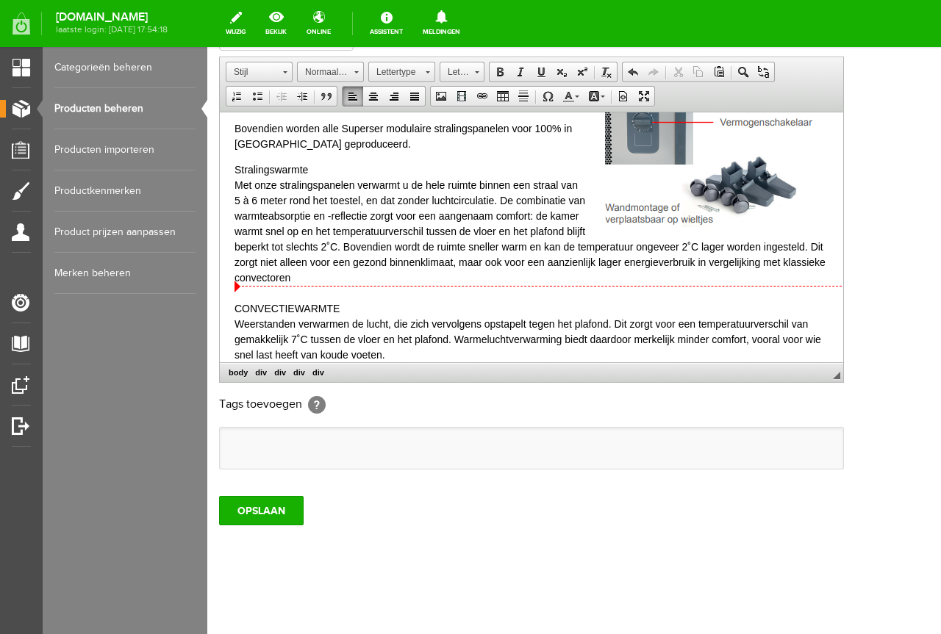
click at [418, 316] on div "Weerstanden verwarmen de lucht, die zich vervolgens opstapelt tegen het plafond…" at bounding box center [532, 339] width 594 height 46
click at [475, 346] on div "Weerstanden verwarmen de lucht, die zich vervolgens opstapelt tegen het plafond…" at bounding box center [532, 339] width 594 height 46
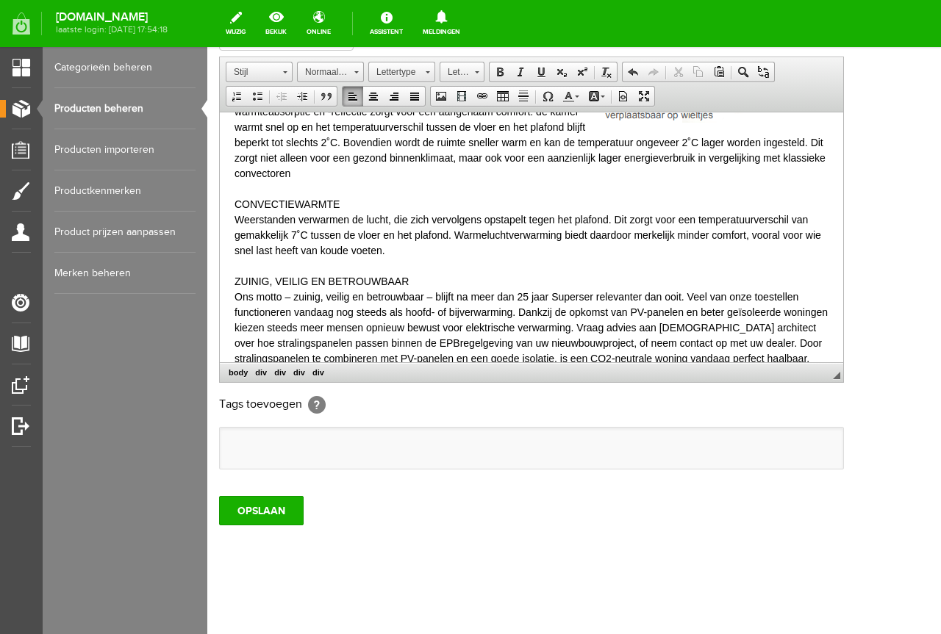
scroll to position [263, 0]
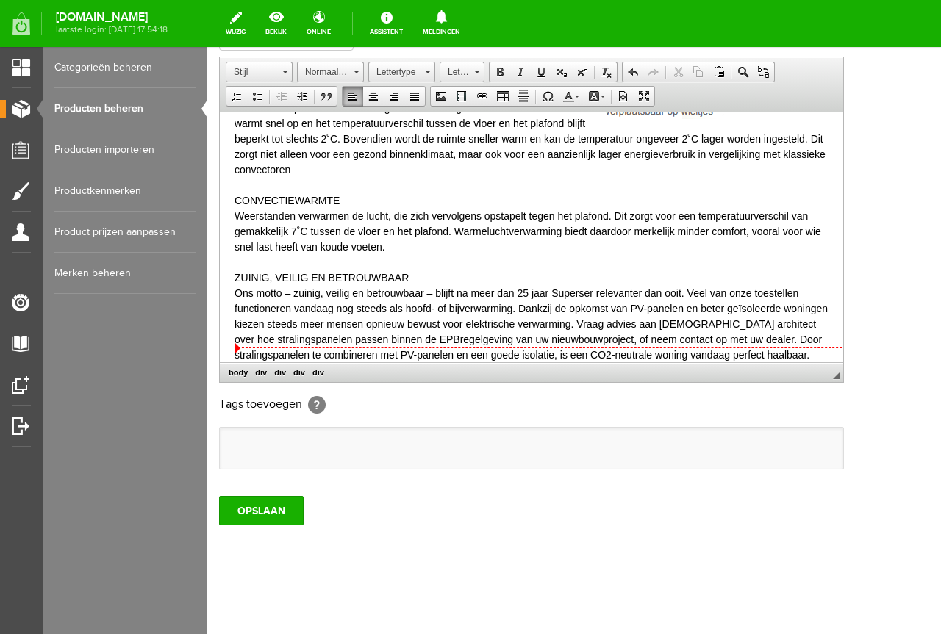
click at [637, 338] on div "Ons motto – zuinig, veilig en betrouwbaar – blijft na meer dan 25 jaar Superser…" at bounding box center [532, 323] width 594 height 77
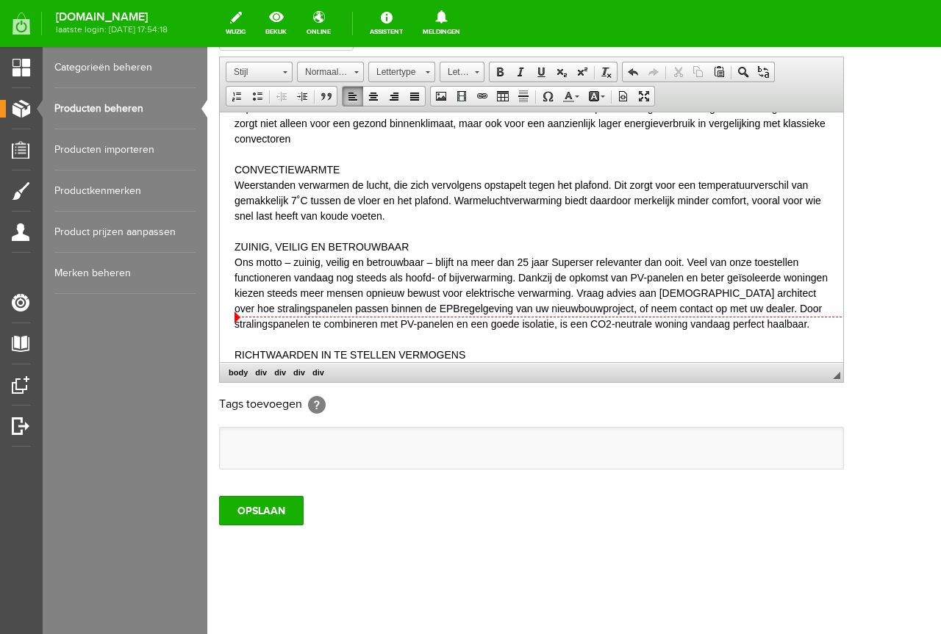
click at [575, 352] on html "↵ Elektrische verwarming zonder traditionele weerstanden De vijfde generatie Su…" at bounding box center [531, 97] width 623 height 559
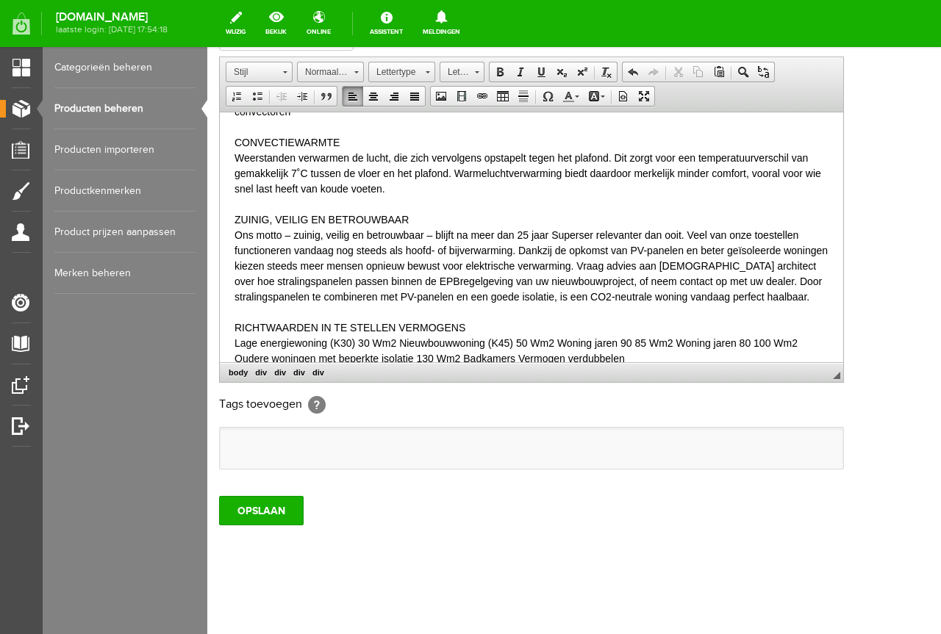
scroll to position [325, 0]
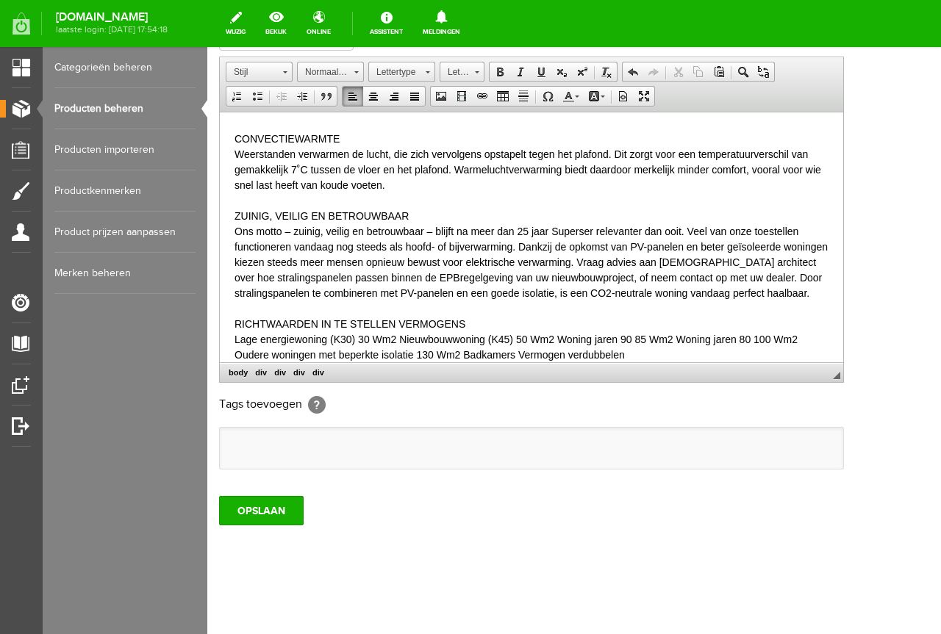
click at [813, 348] on html "Elektrische verwarming zonder traditionele weerstanden De vijfde generatie Supe…" at bounding box center [531, 82] width 623 height 590
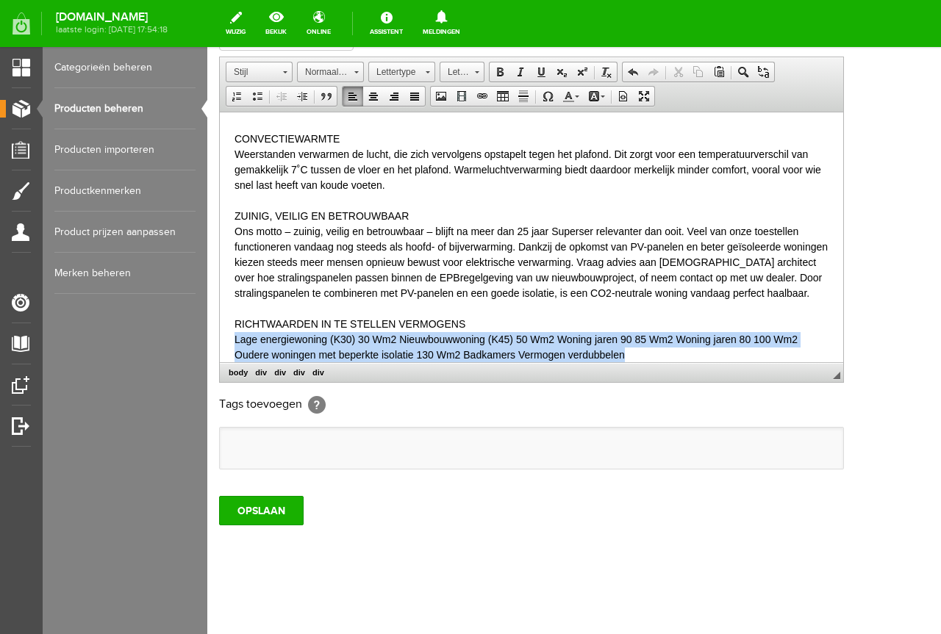
drag, startPoint x: 671, startPoint y: 341, endPoint x: 419, endPoint y: 443, distance: 271.8
click at [220, 330] on html "Elektrische verwarming zonder traditionele weerstanden De vijfde generatie Supe…" at bounding box center [531, 82] width 623 height 590
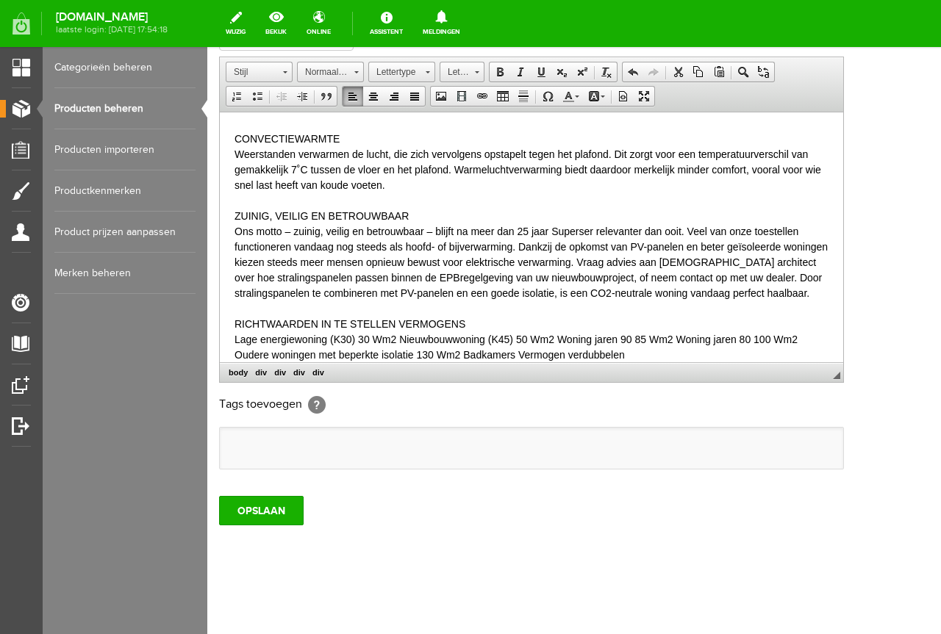
scroll to position [401, 0]
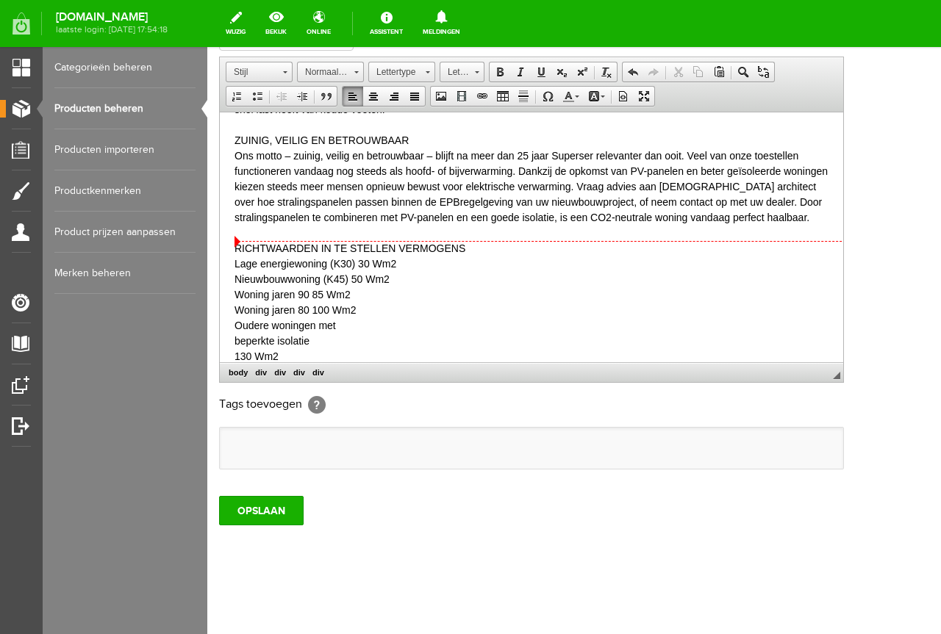
click at [498, 258] on div "Lage energiewoning (K30) 30 Wm2 Nieuwbouwwoning (K45) 50 Wm2 Woning jaren 90 85…" at bounding box center [532, 317] width 594 height 123
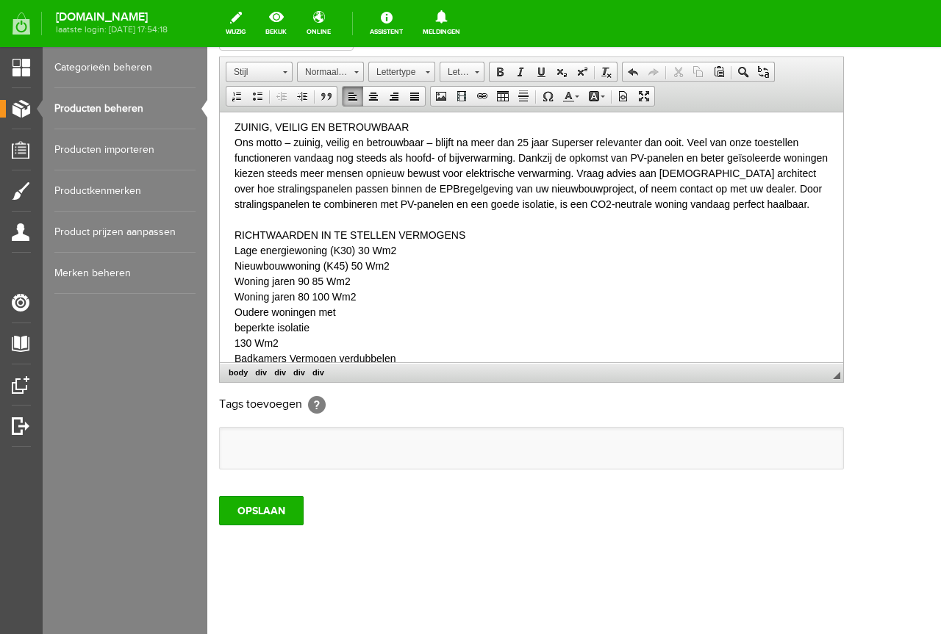
scroll to position [418, 0]
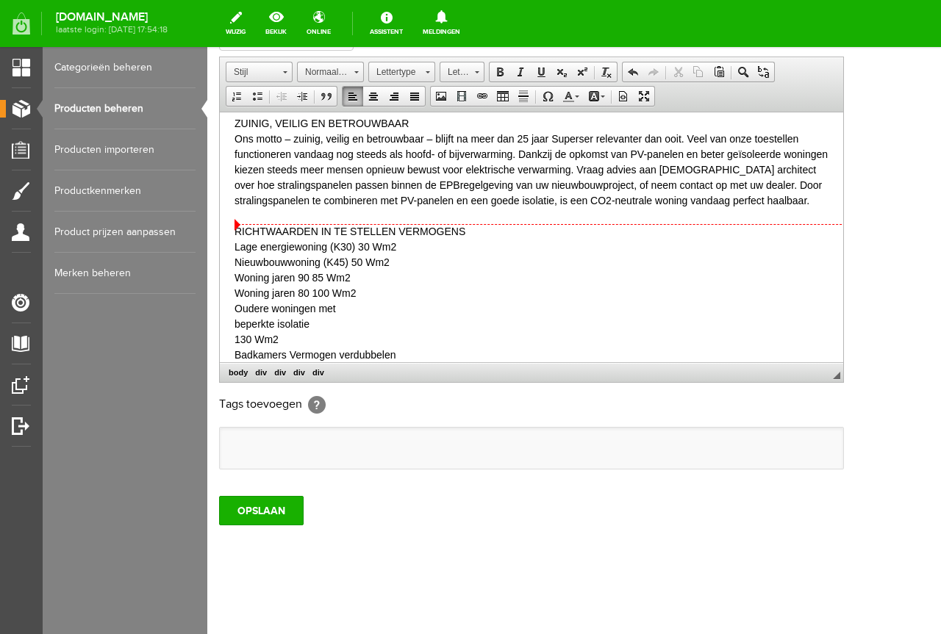
click at [355, 239] on div "Lage energiewoning (K30) 30 Wm2 Nieuwbouwwoning (K45) 50 Wm2 Woning jaren 90 85…" at bounding box center [532, 300] width 594 height 123
click at [372, 247] on div "Lage energiewoning (K30) 30 Wm2 Nieuwbouwwoning (K45) 50 Wm2 Woning jaren 90 85…" at bounding box center [532, 300] width 594 height 123
click at [356, 239] on div "Lage energiewoning (K30) 30 Wm2 Nieuwbouwwoning (K45) 50 Wm2 Woning jaren 90 85…" at bounding box center [532, 300] width 594 height 123
click at [358, 239] on div "Lage energiewoning (K30) 30 Wm2 Nieuwbouwwoning (K45) 50 Wm2 Woning jaren 90 85…" at bounding box center [532, 300] width 594 height 123
click at [352, 248] on div "Lage energiewoning (K30) 30 Wm2 Nieuwbouwwoning (K45) 50 Wm2 Woning jaren 90 85…" at bounding box center [532, 300] width 594 height 123
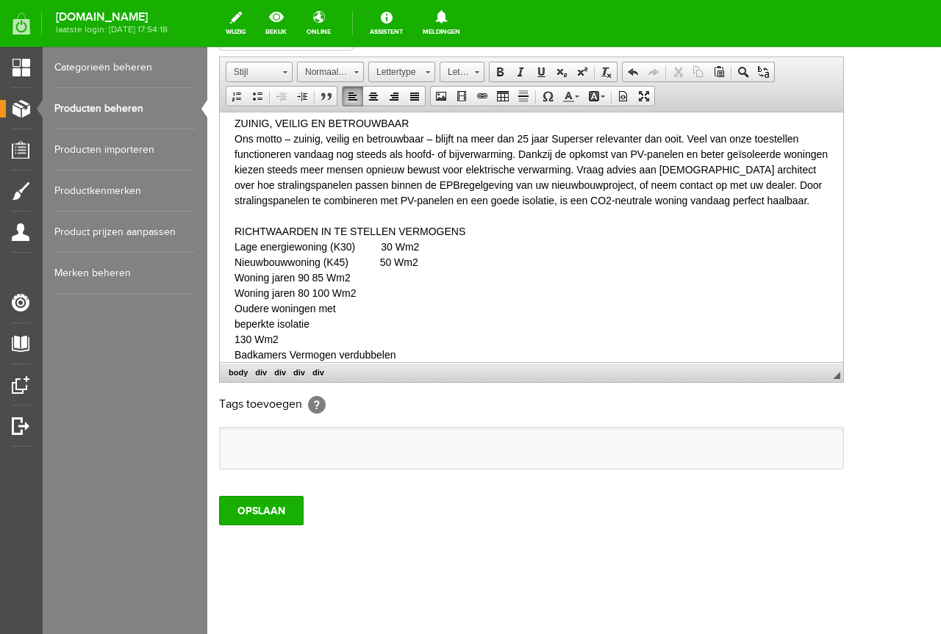
click at [313, 265] on div "Lage energiewoning (K30) 30 Wm2 Nieuwbouwwoning (K45) 50 Wm2 Woning jaren 90 85…" at bounding box center [532, 300] width 594 height 123
